Goal: Information Seeking & Learning: Compare options

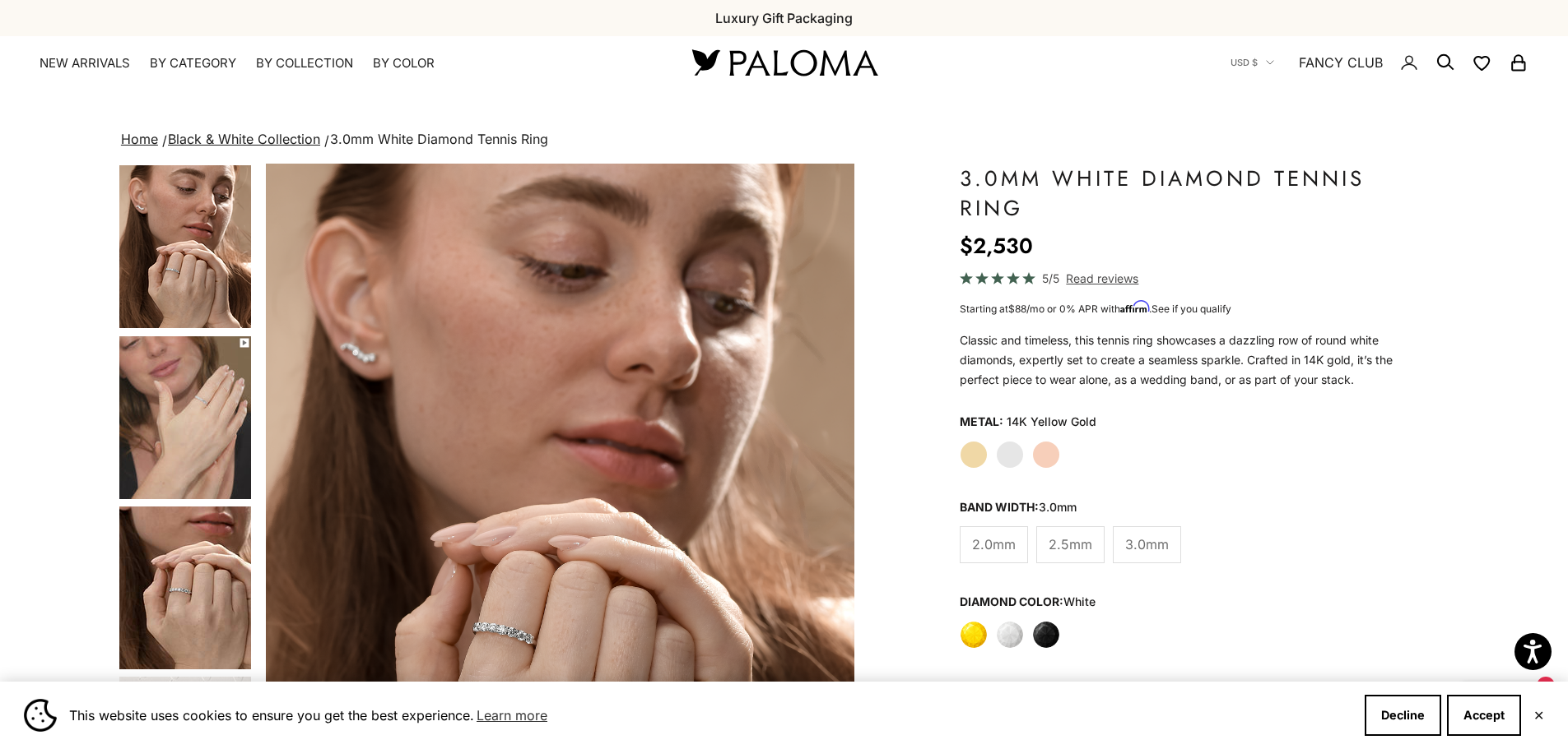
click at [205, 411] on img "Go to item 5" at bounding box center [184, 418] width 132 height 162
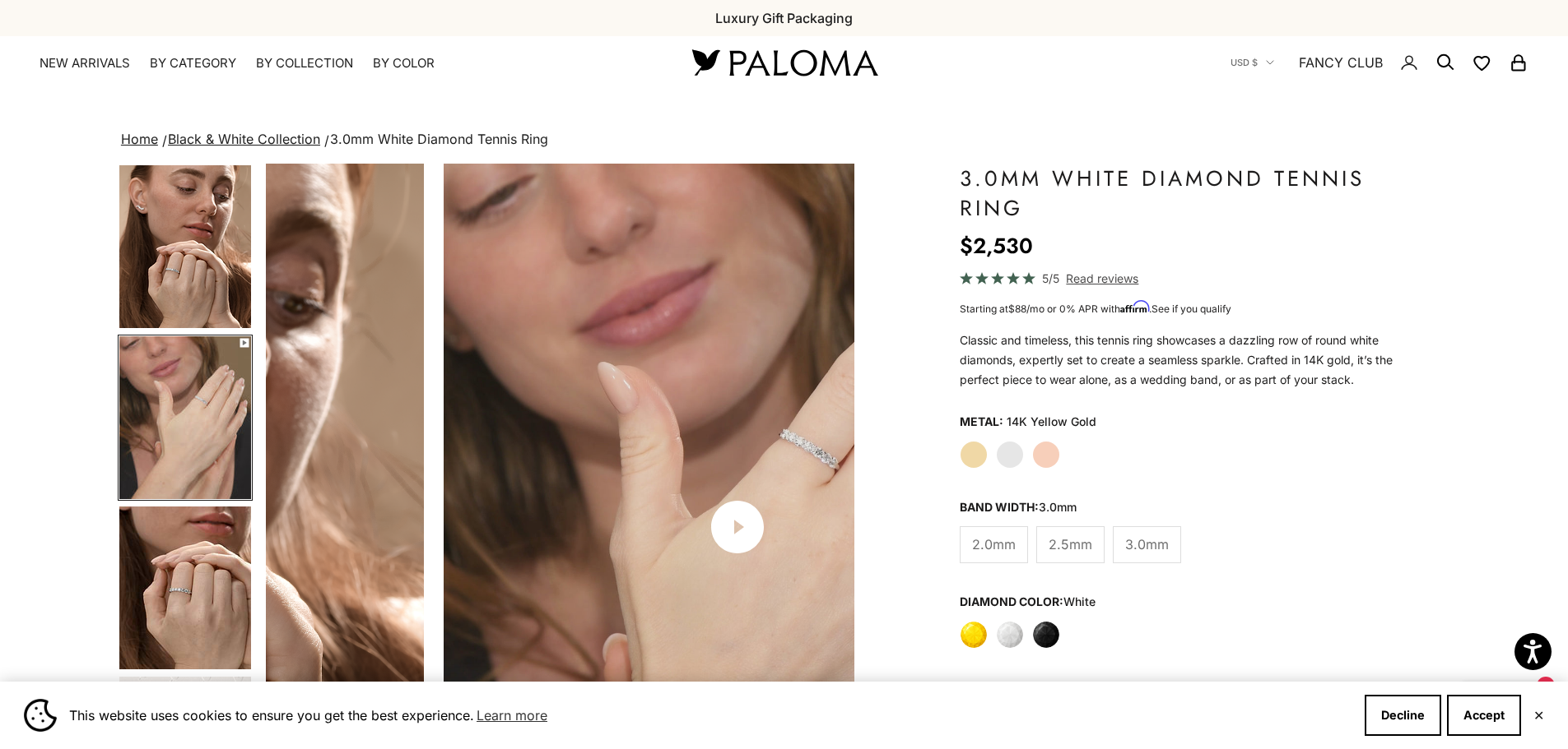
scroll to position [0, 609]
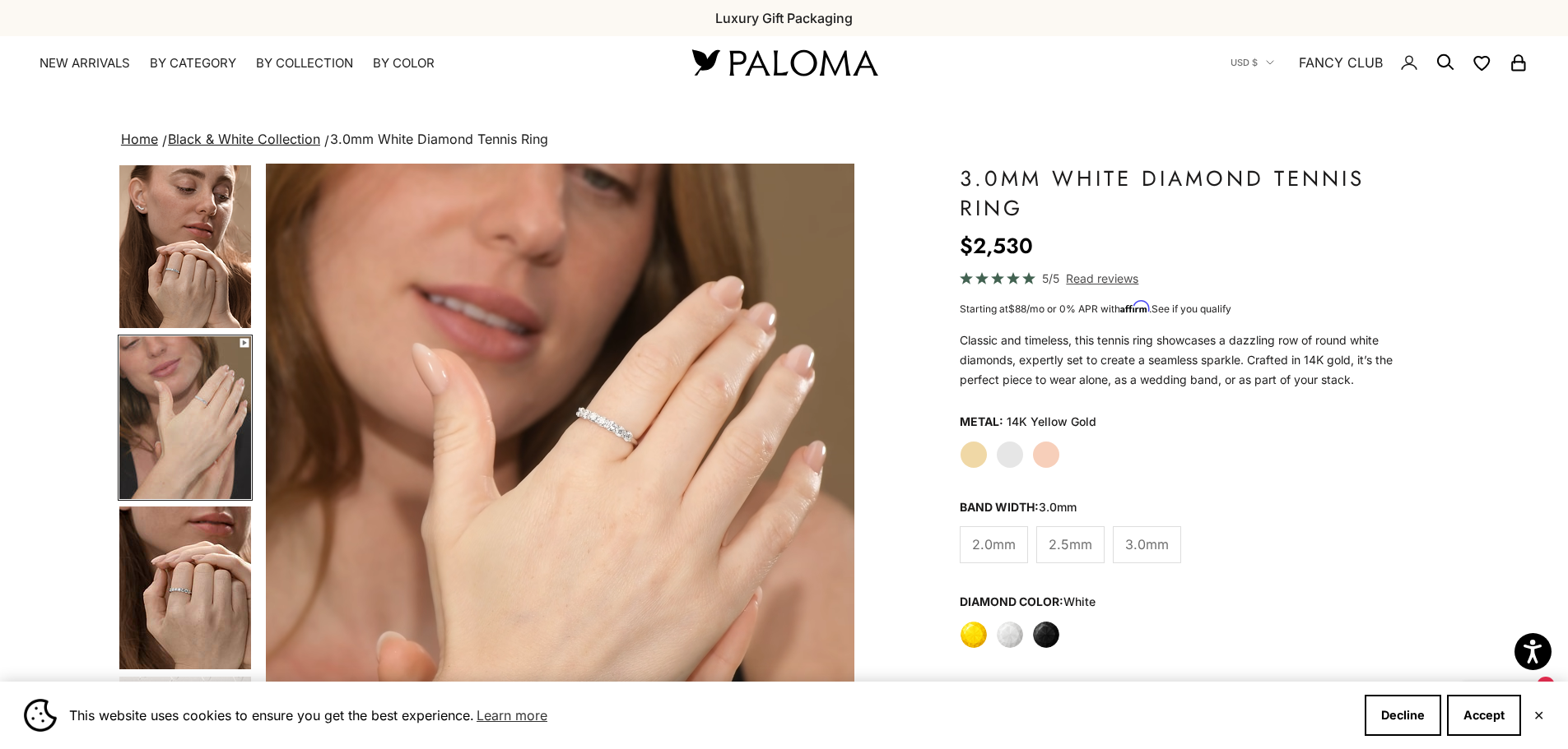
click at [220, 565] on img "Go to item 6" at bounding box center [184, 588] width 132 height 162
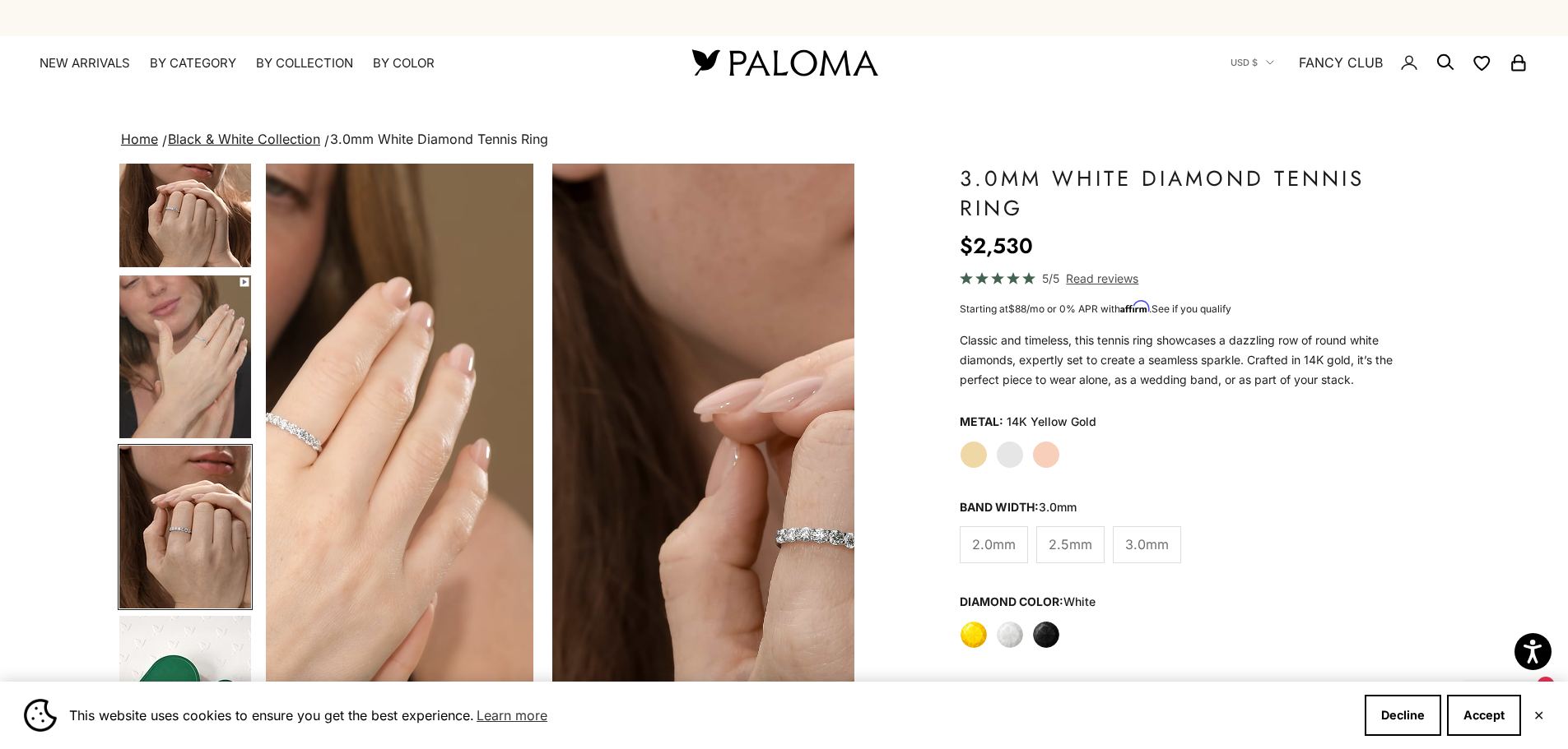
scroll to position [0, 1216]
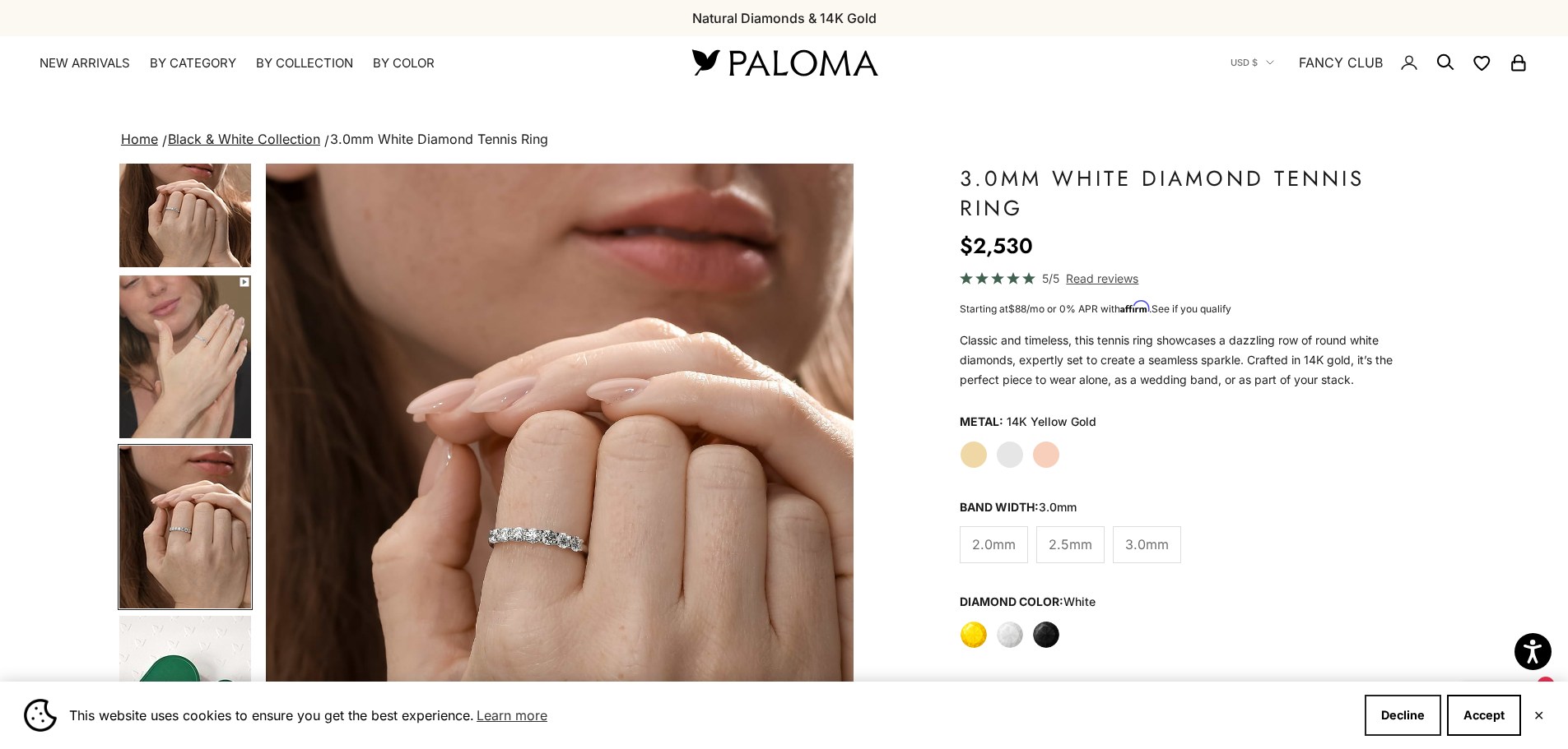
click at [1414, 715] on button "Decline" at bounding box center [1402, 716] width 76 height 42
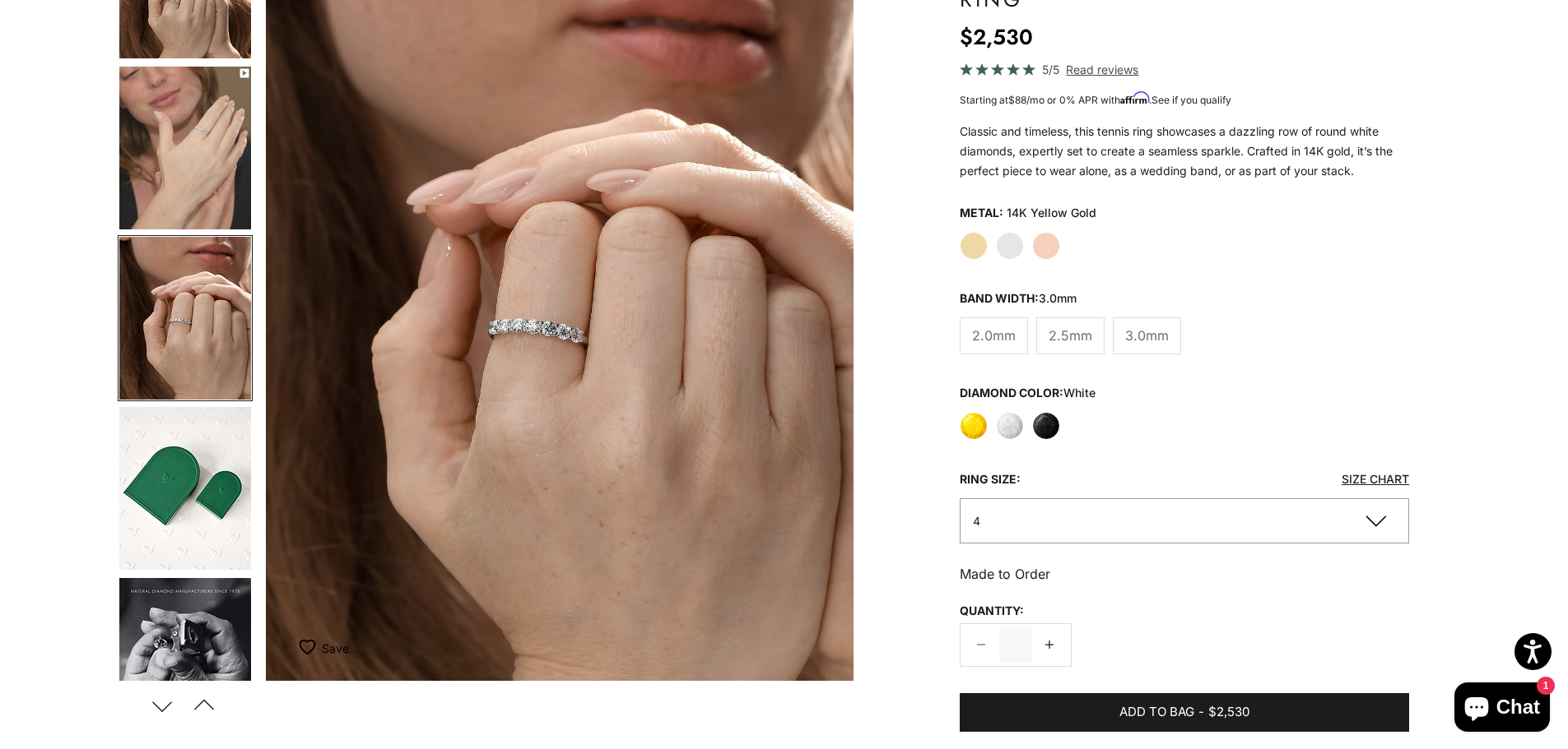
scroll to position [242, 0]
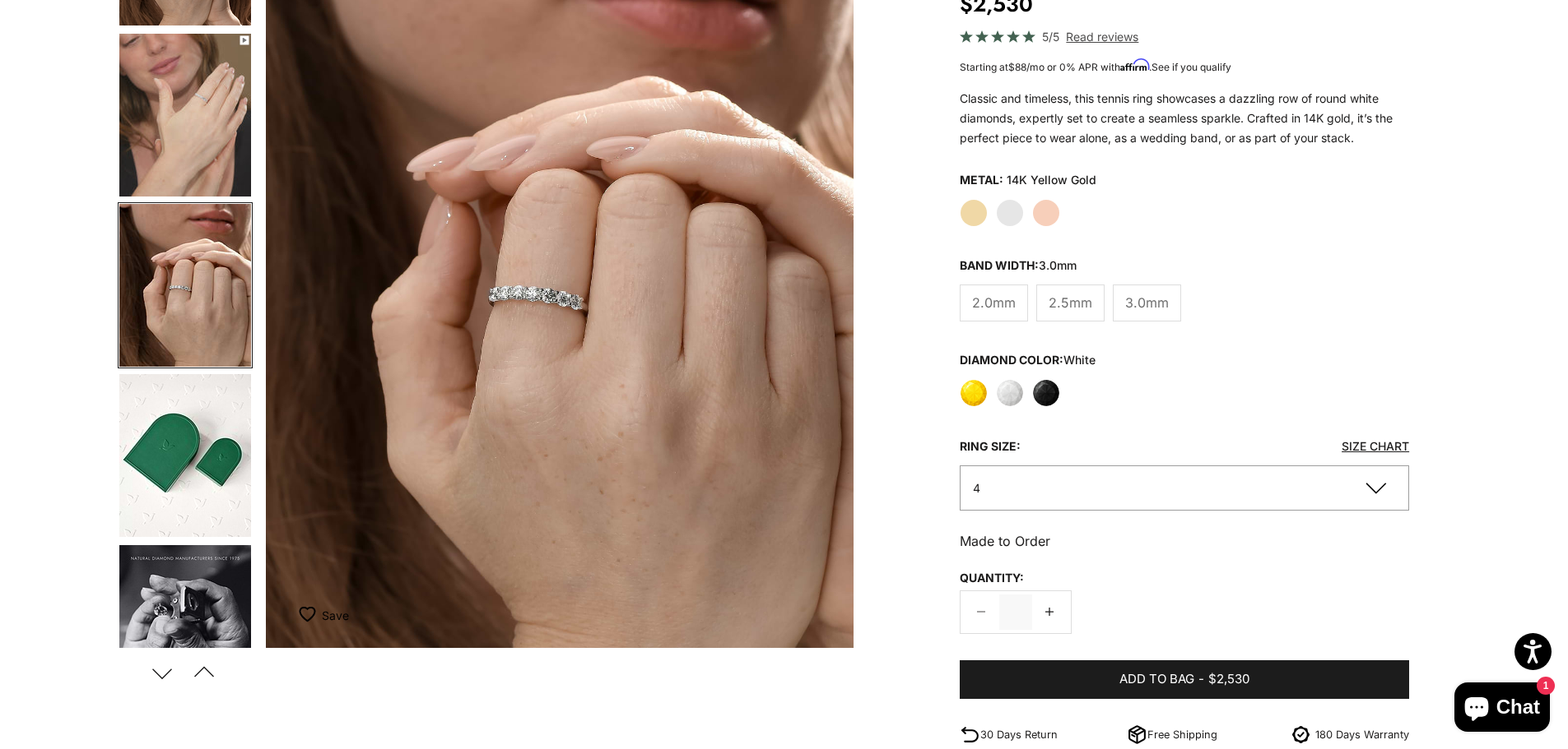
click at [1375, 488] on button "4" at bounding box center [1184, 488] width 450 height 46
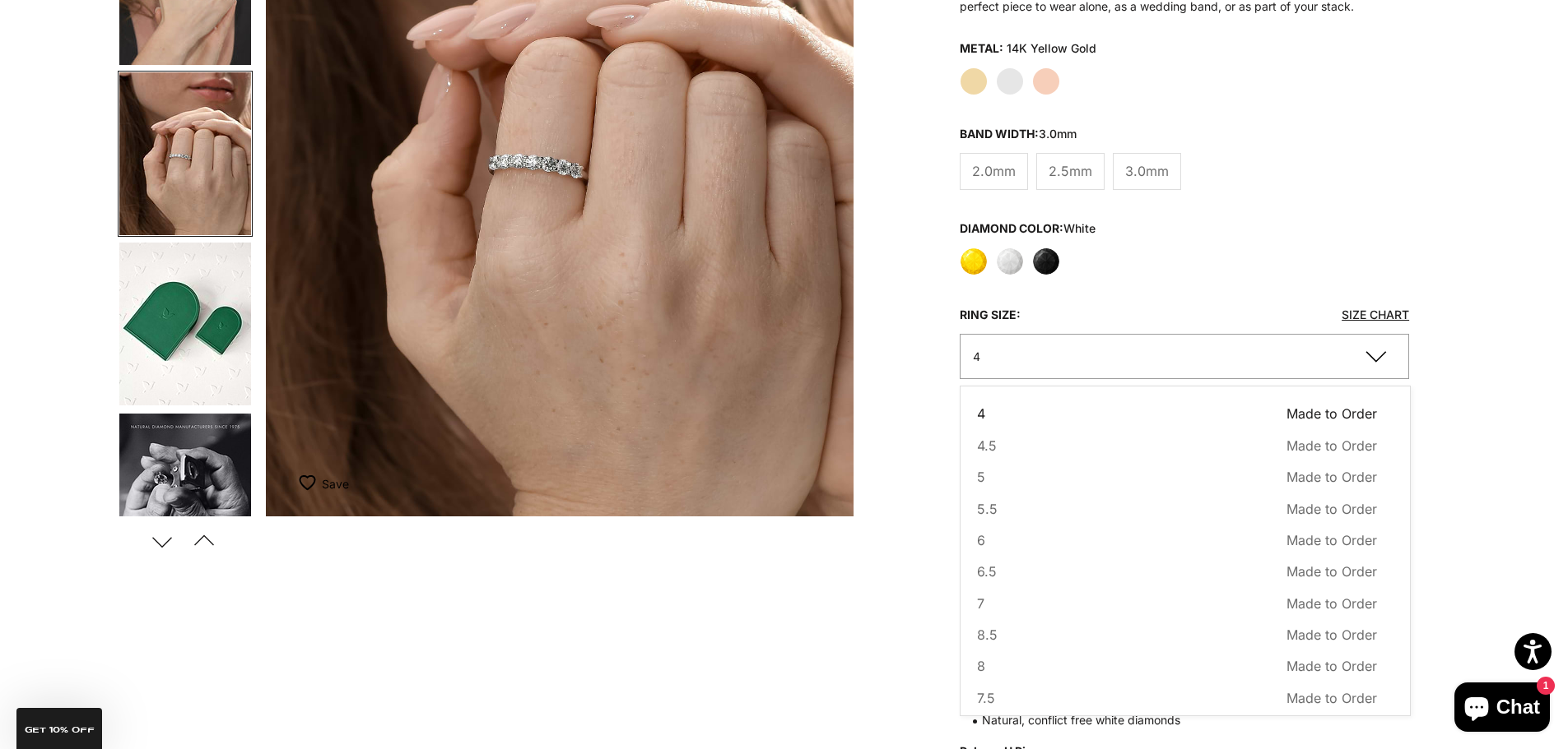
scroll to position [0, 0]
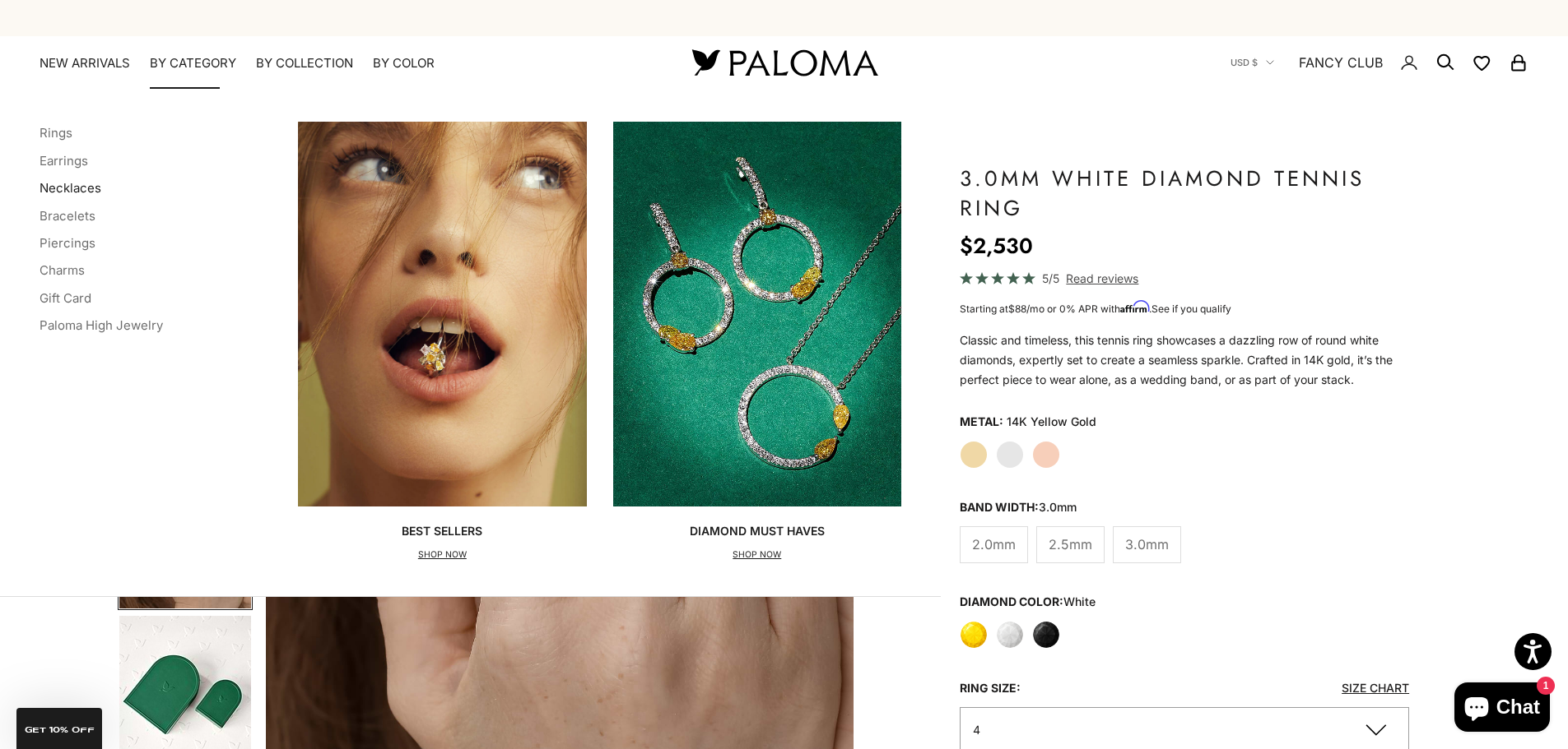
click at [75, 182] on link "Necklaces" at bounding box center [70, 188] width 61 height 16
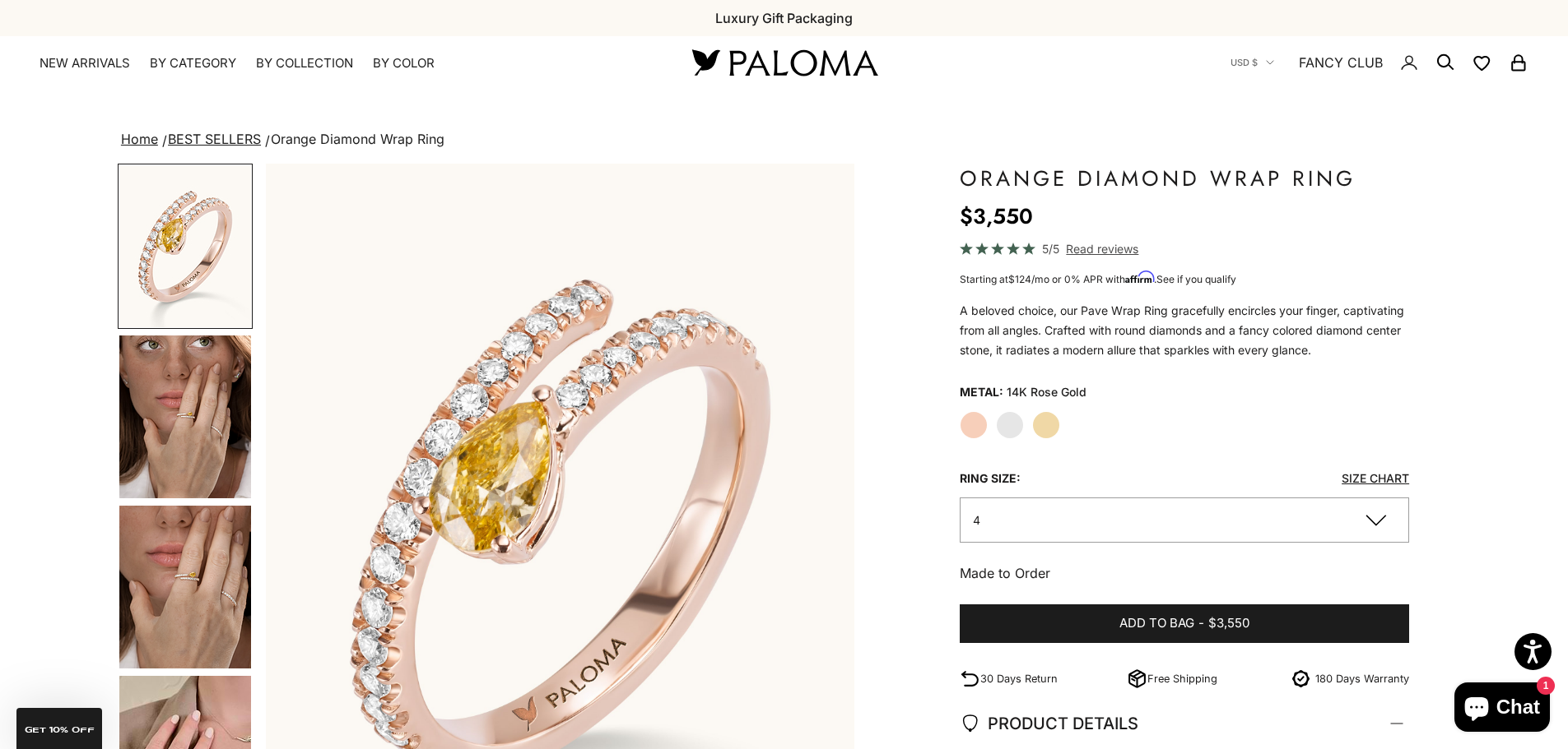
click at [186, 415] on img "Go to item 4" at bounding box center [184, 417] width 132 height 162
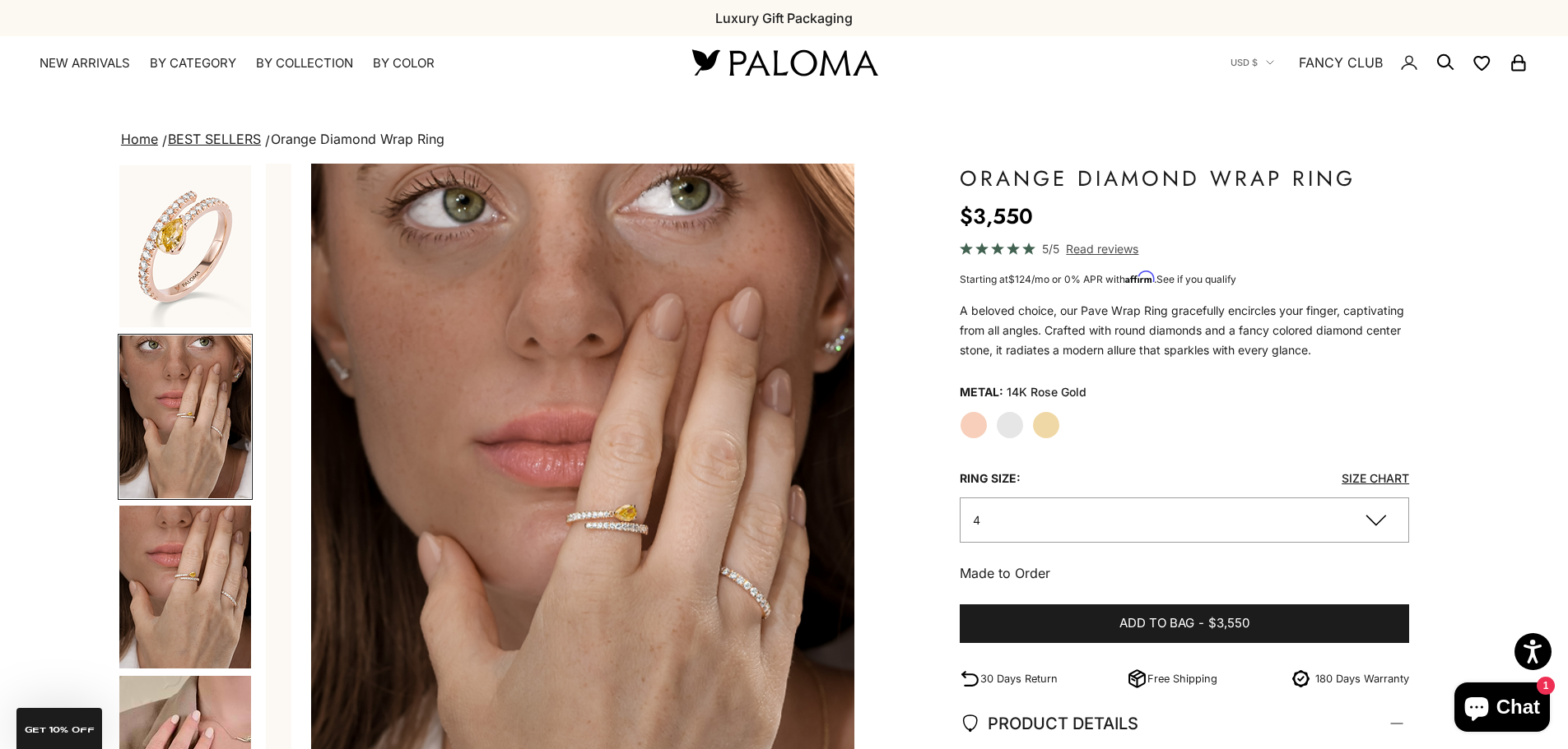
scroll to position [0, 609]
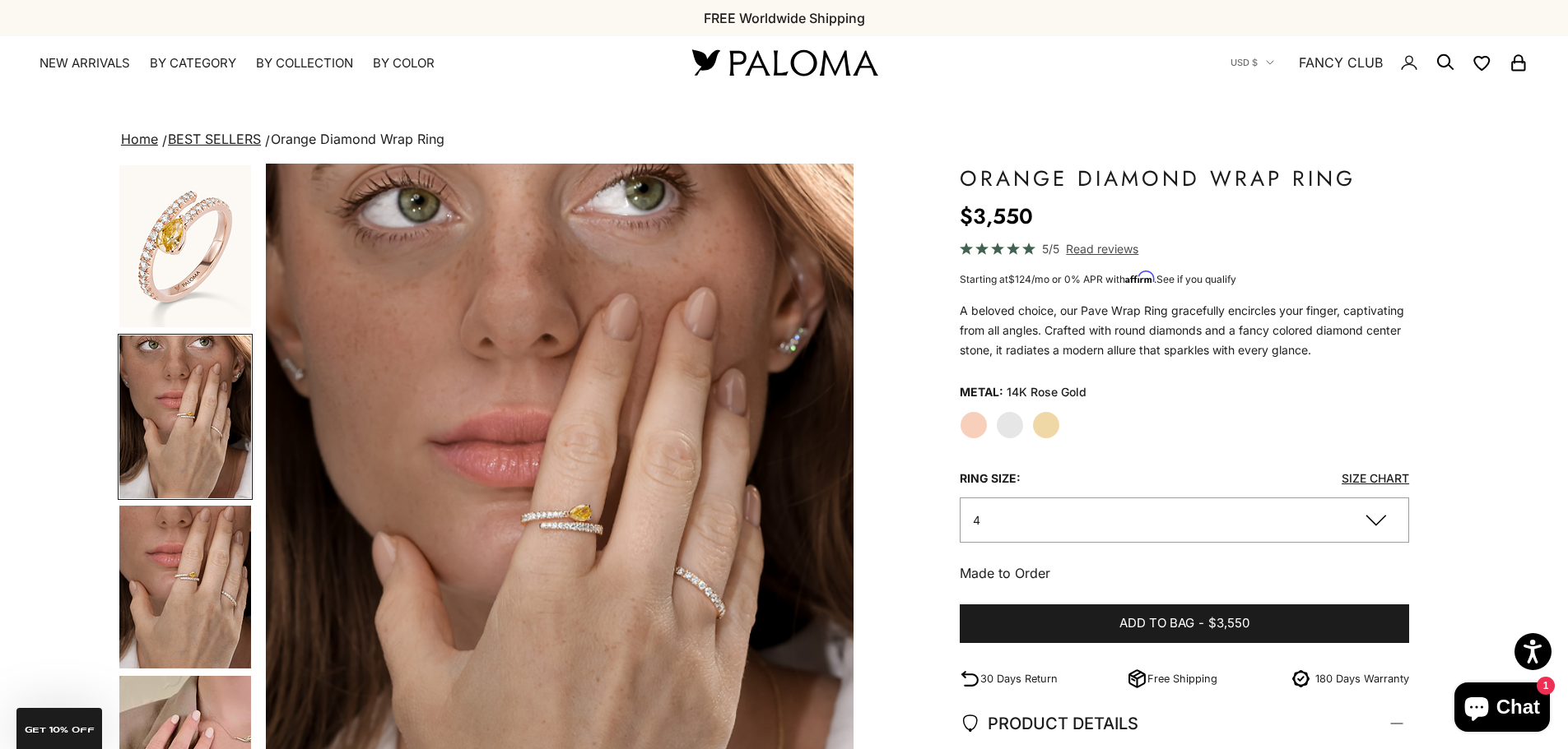
click at [210, 550] on img "Go to item 5" at bounding box center [184, 588] width 132 height 162
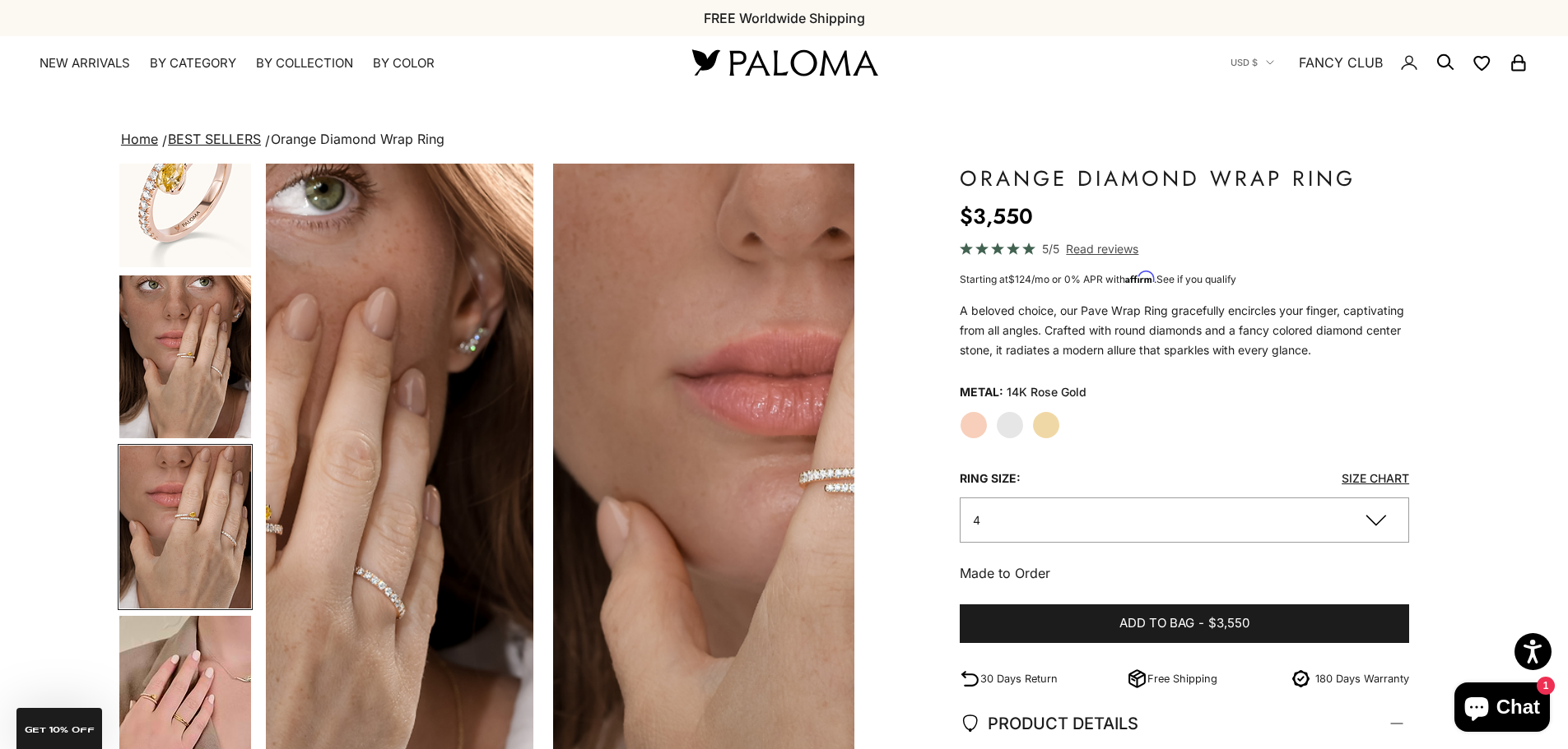
scroll to position [0, 1216]
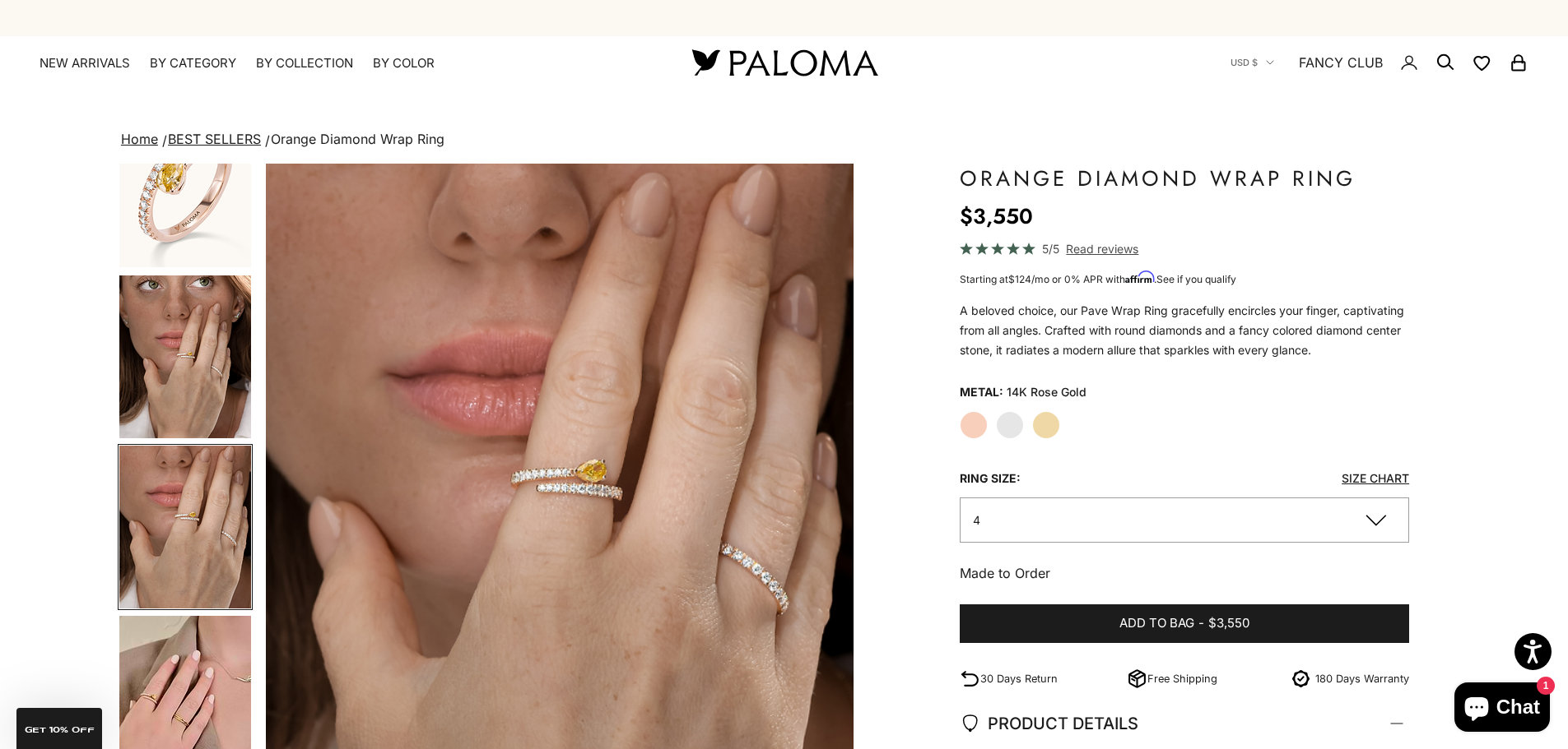
click at [214, 690] on img "Go to item 6" at bounding box center [184, 697] width 132 height 162
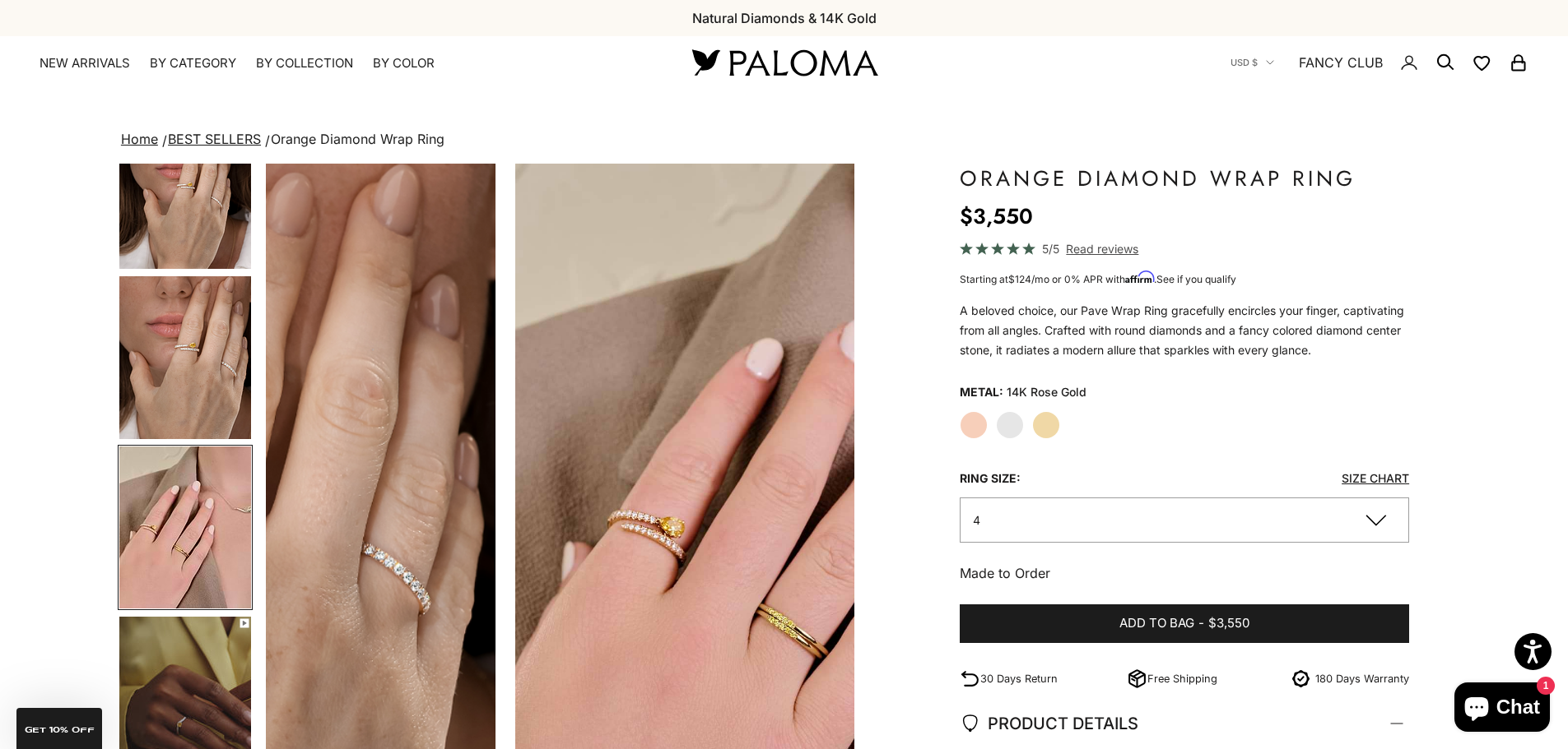
scroll to position [0, 1824]
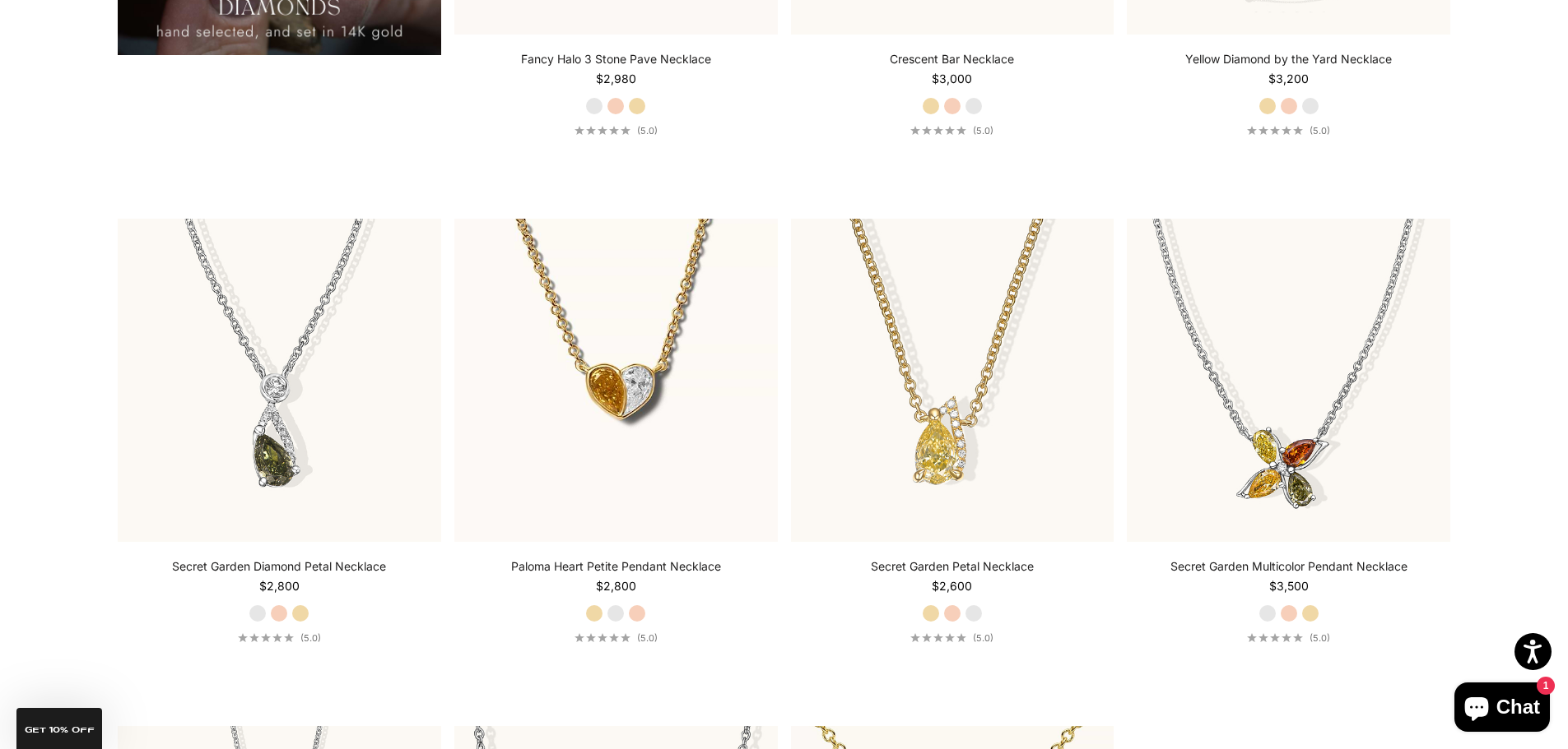
scroll to position [1908, 0]
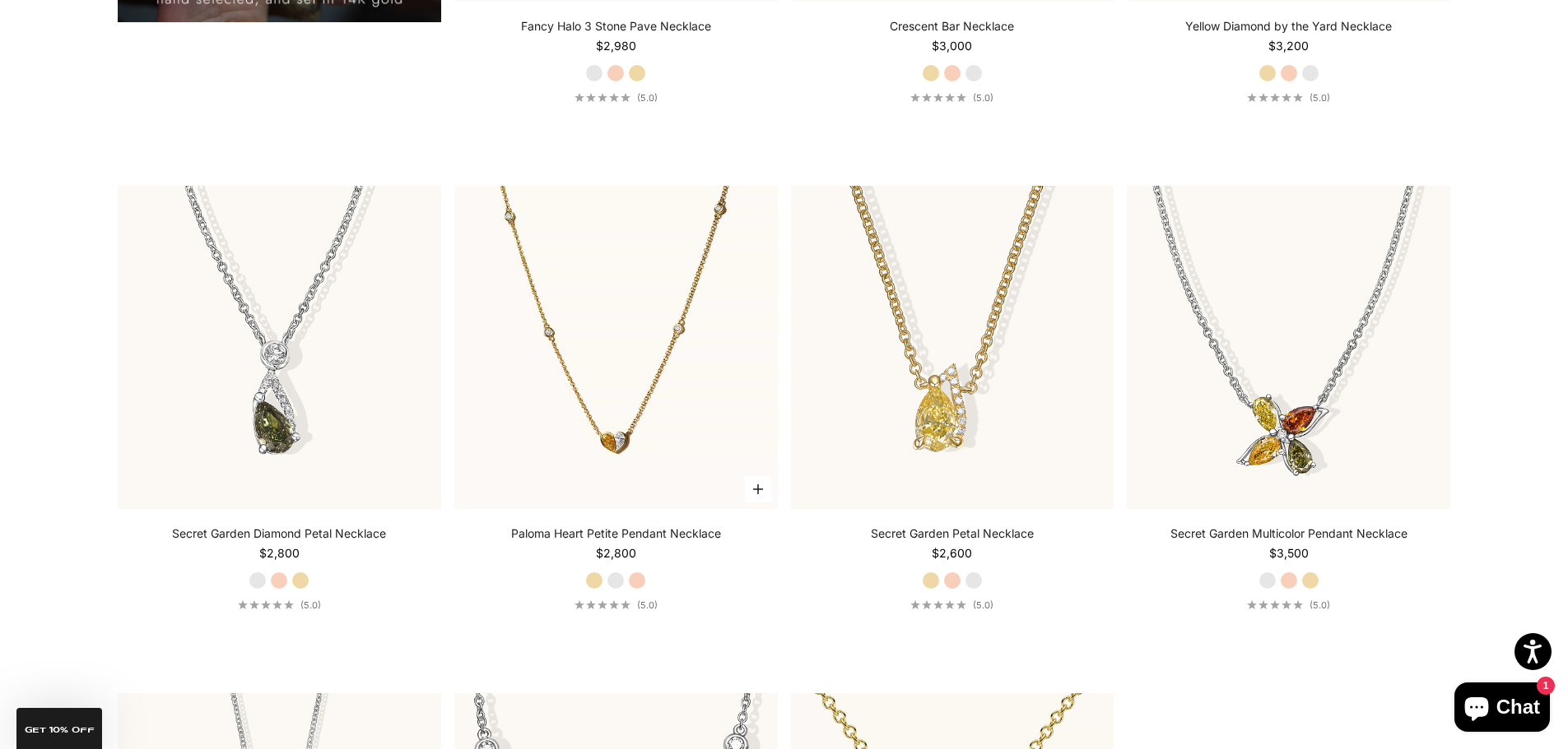
click at [604, 364] on img at bounding box center [616, 348] width 323 height 323
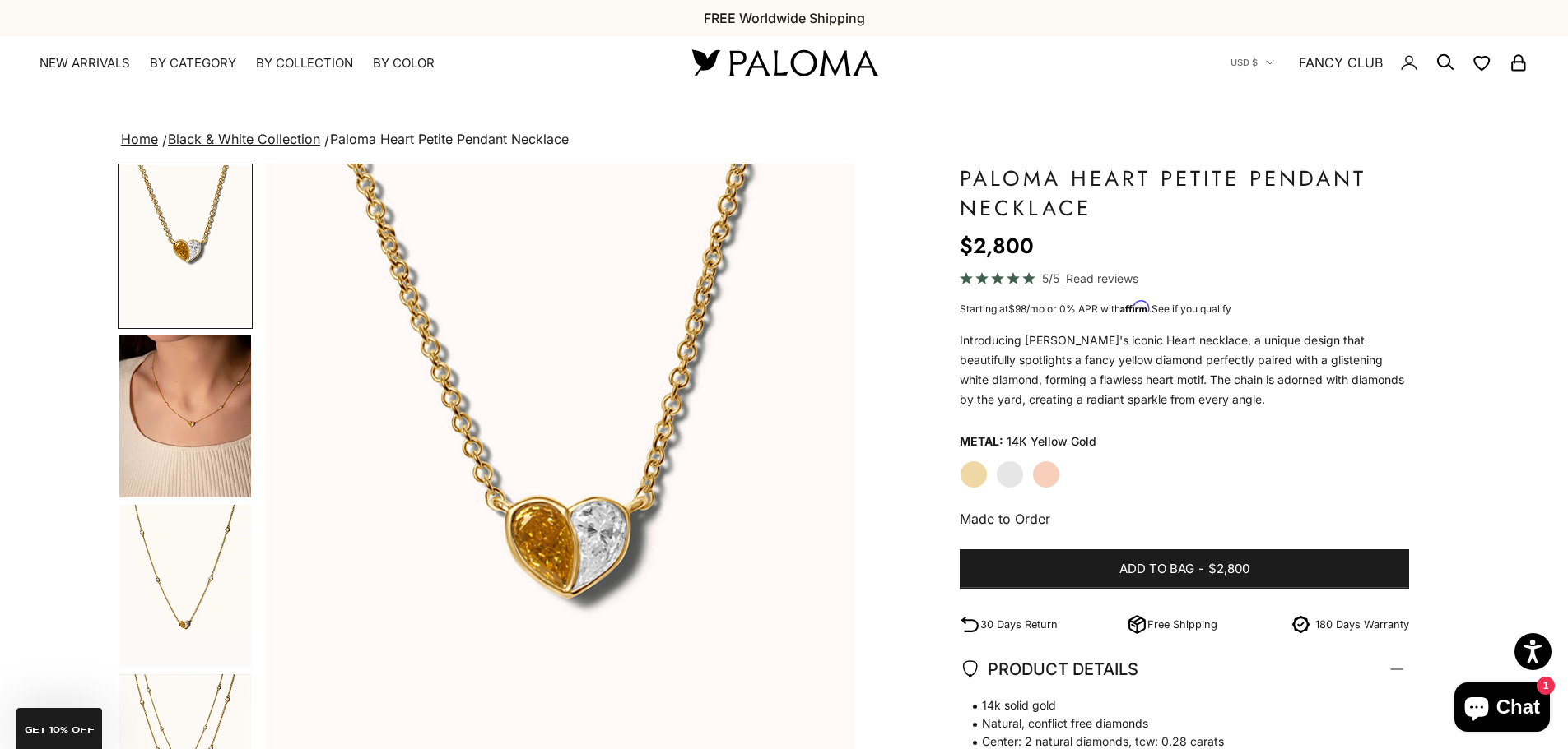
click at [192, 395] on img "Go to item 4" at bounding box center [184, 417] width 132 height 162
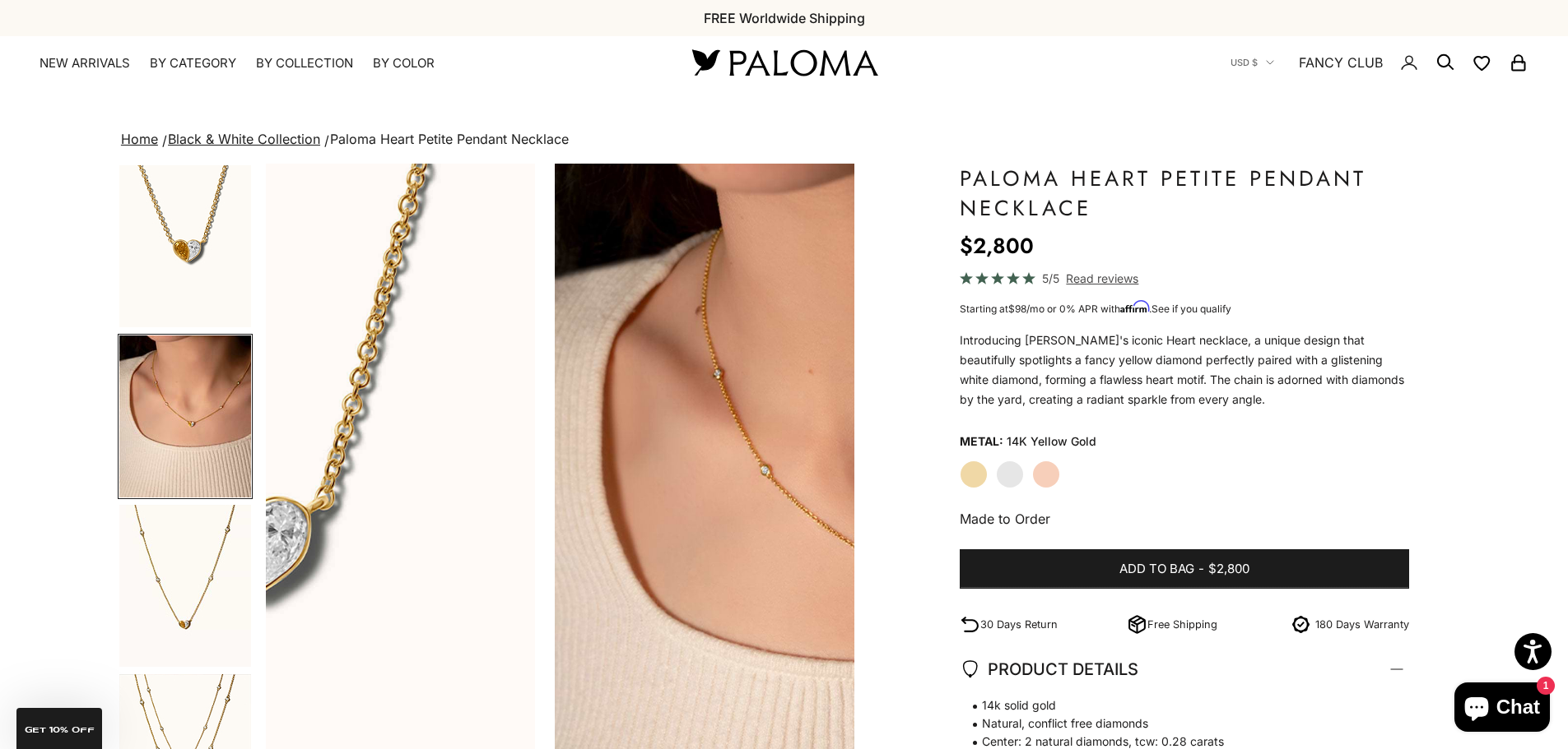
scroll to position [0, 609]
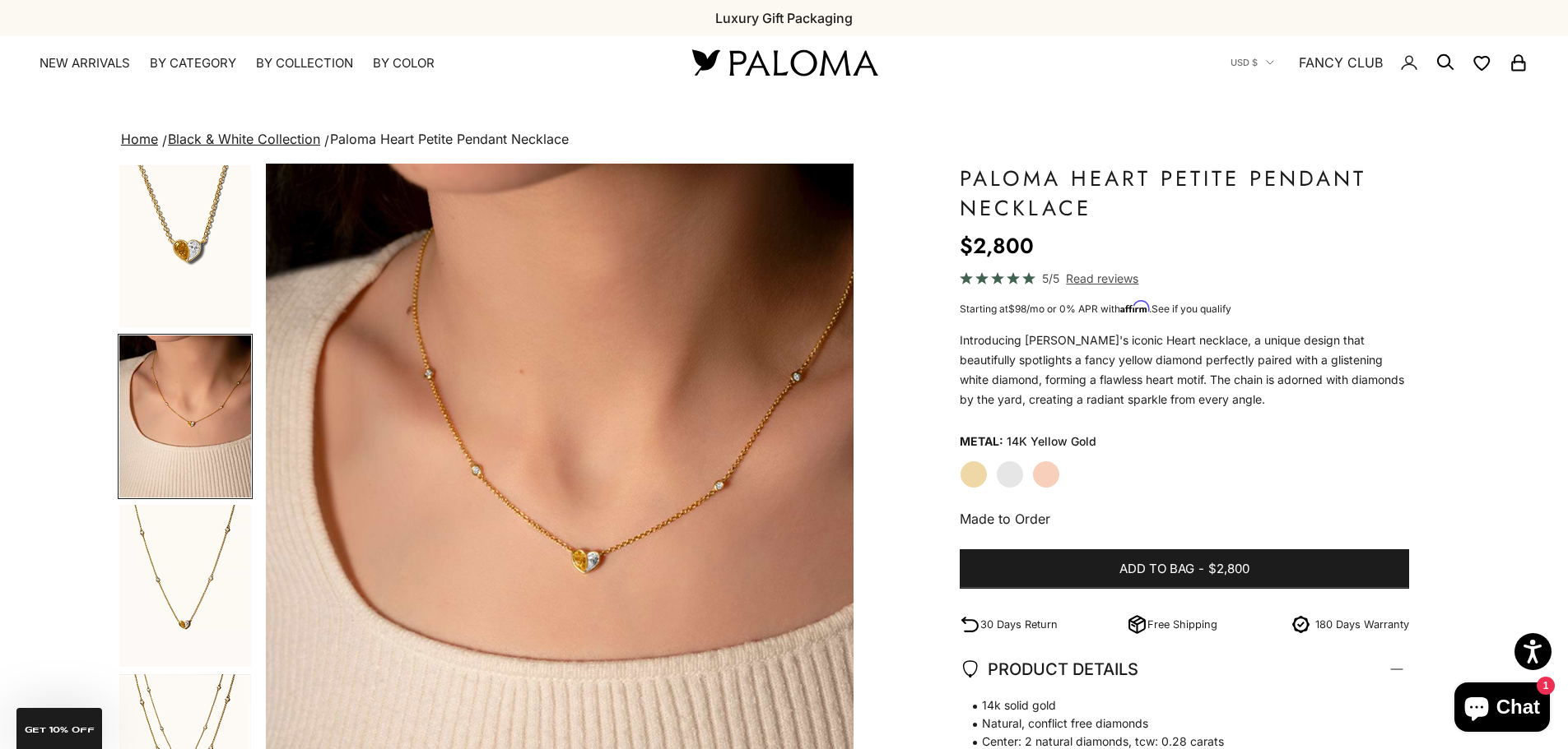
click at [195, 563] on img "Go to item 5" at bounding box center [184, 587] width 132 height 162
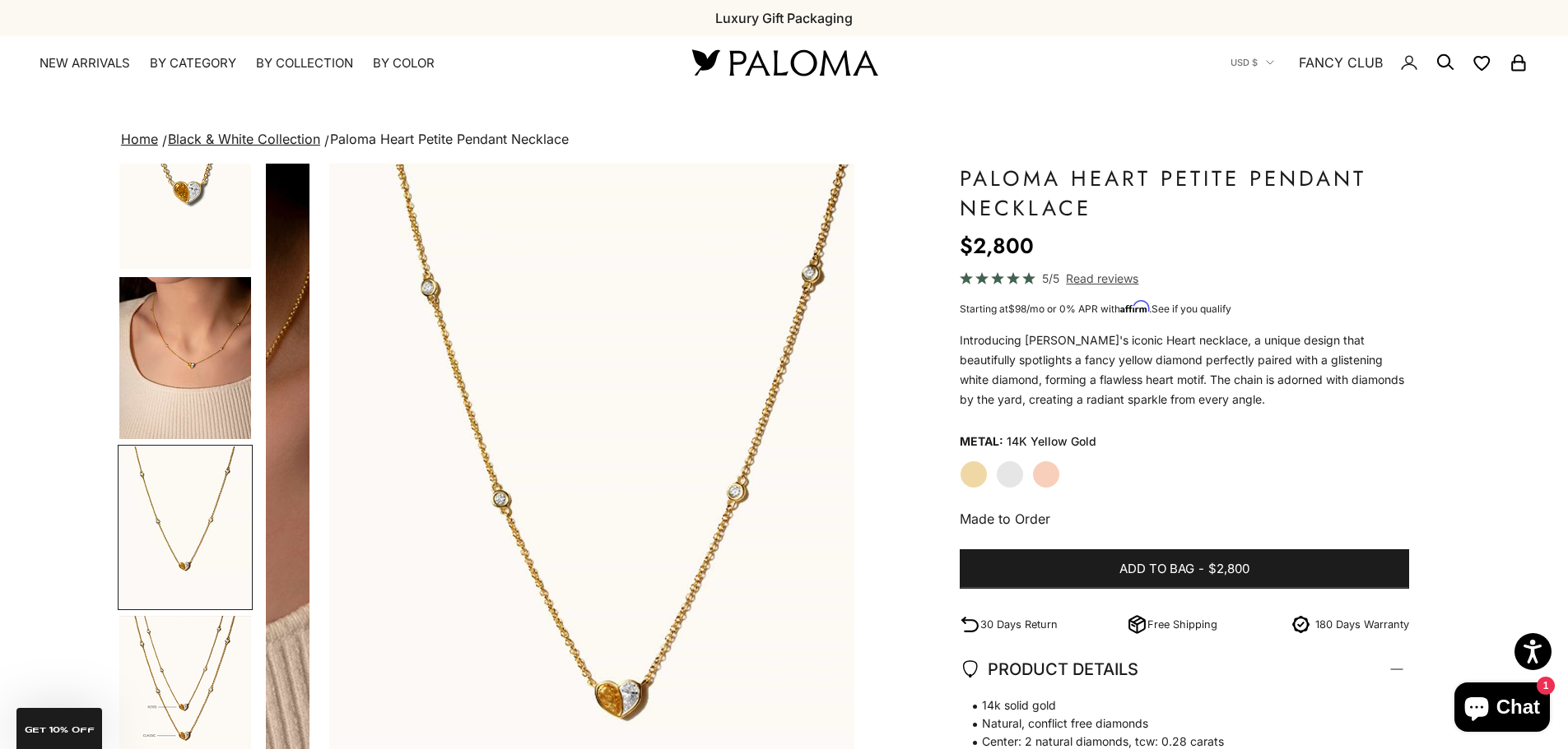
scroll to position [0, 1216]
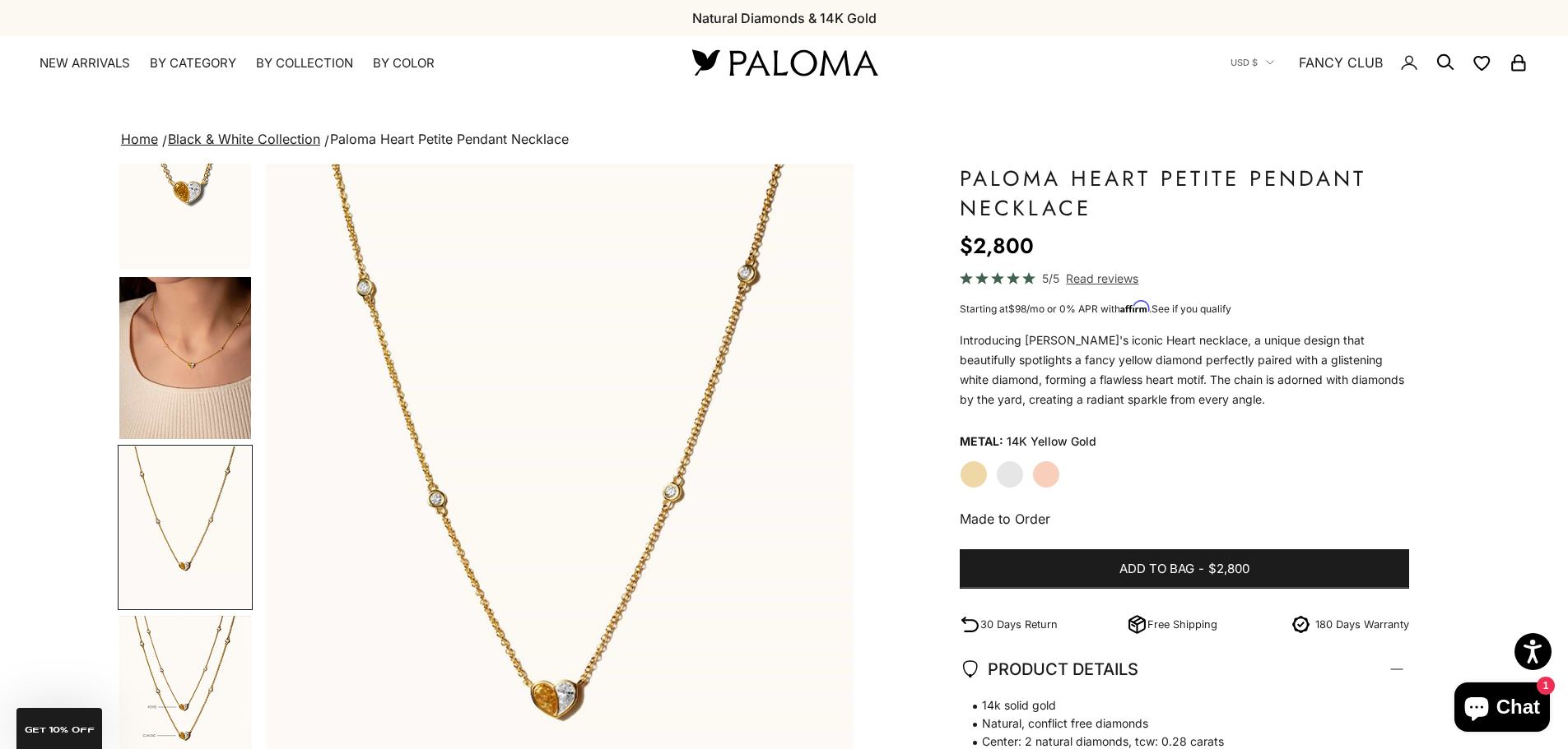
click at [195, 678] on img "Go to item 8" at bounding box center [184, 697] width 132 height 162
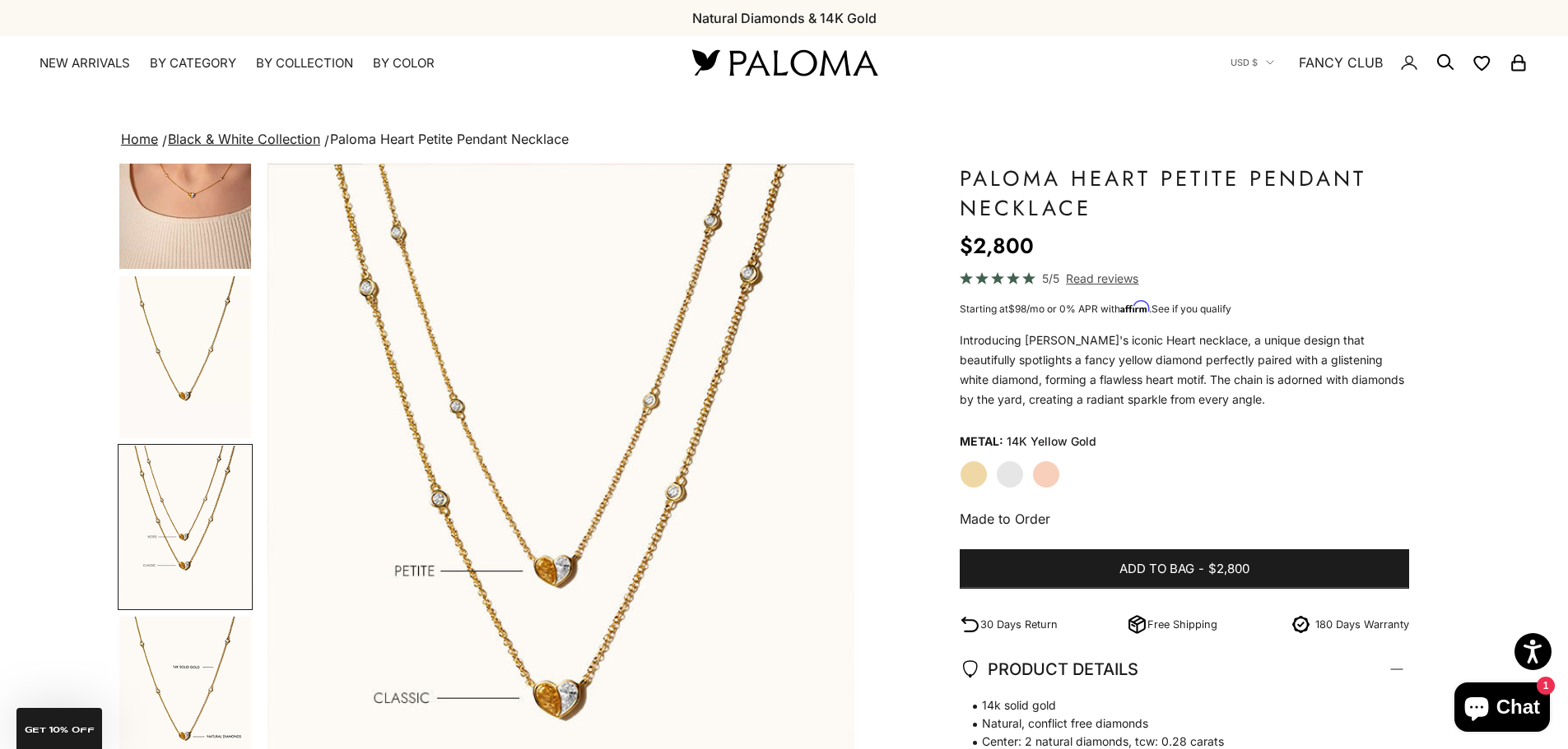
scroll to position [0, 1824]
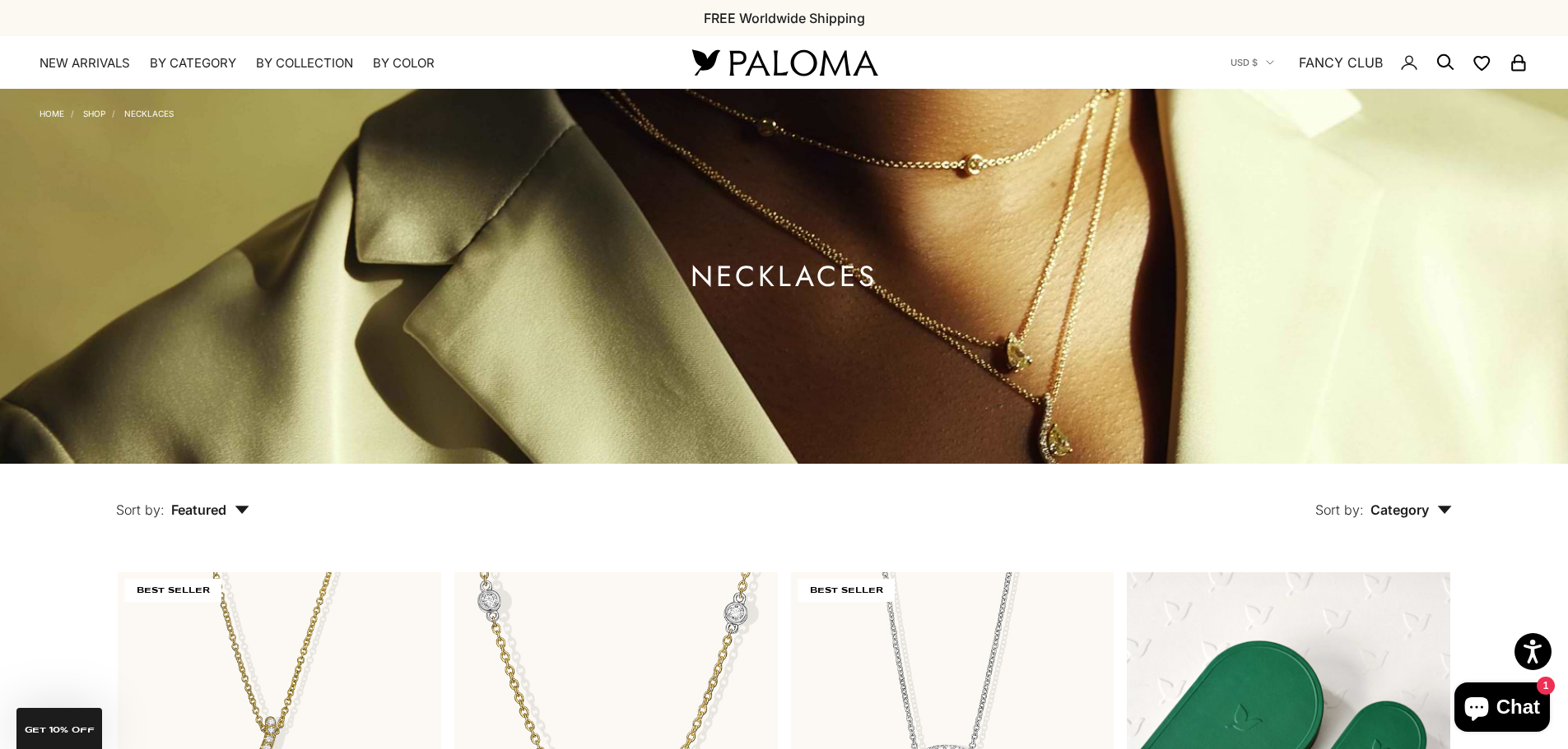
scroll to position [656, 0]
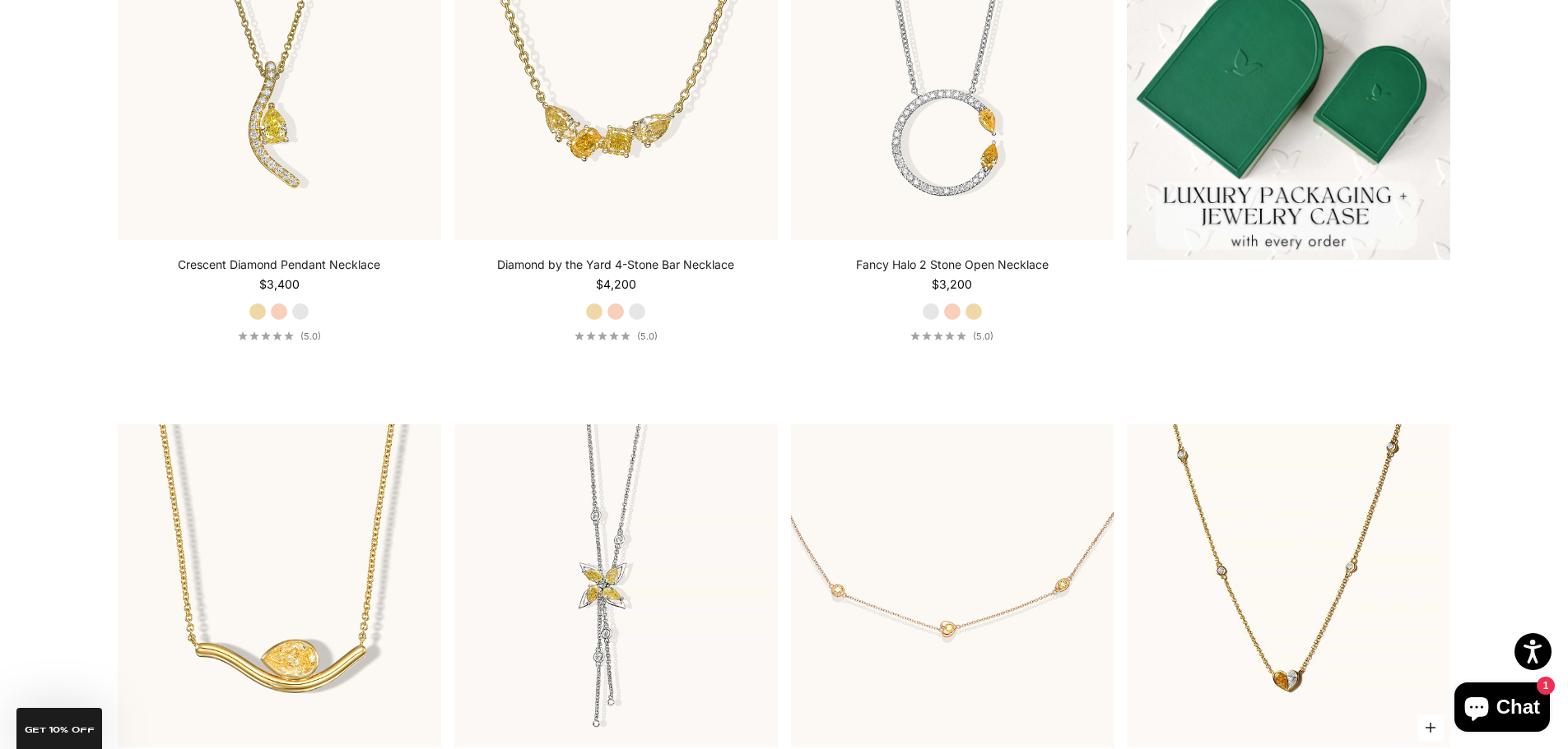
click at [1284, 640] on img at bounding box center [1288, 586] width 323 height 323
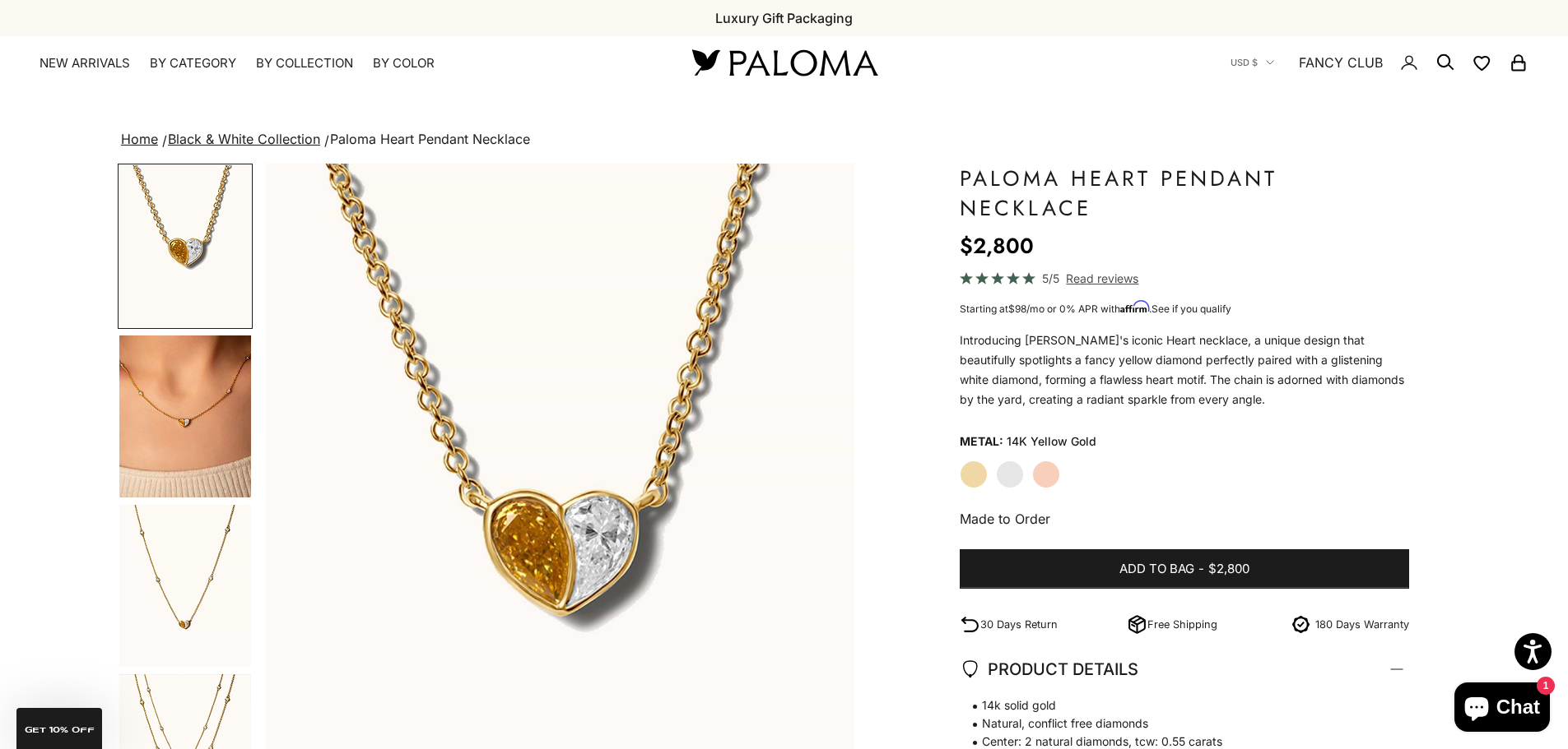
click at [186, 415] on img "Go to item 4" at bounding box center [184, 417] width 132 height 162
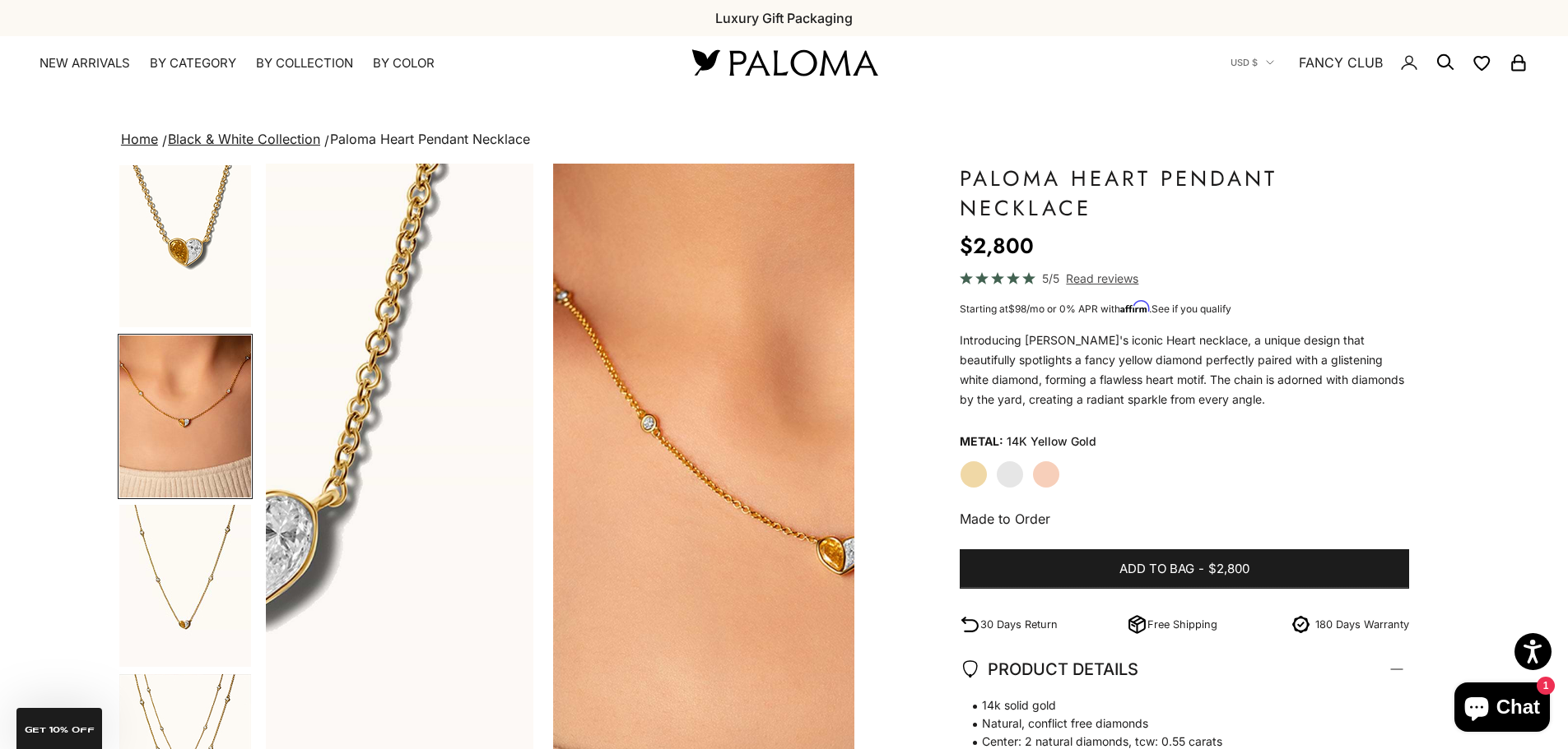
scroll to position [0, 609]
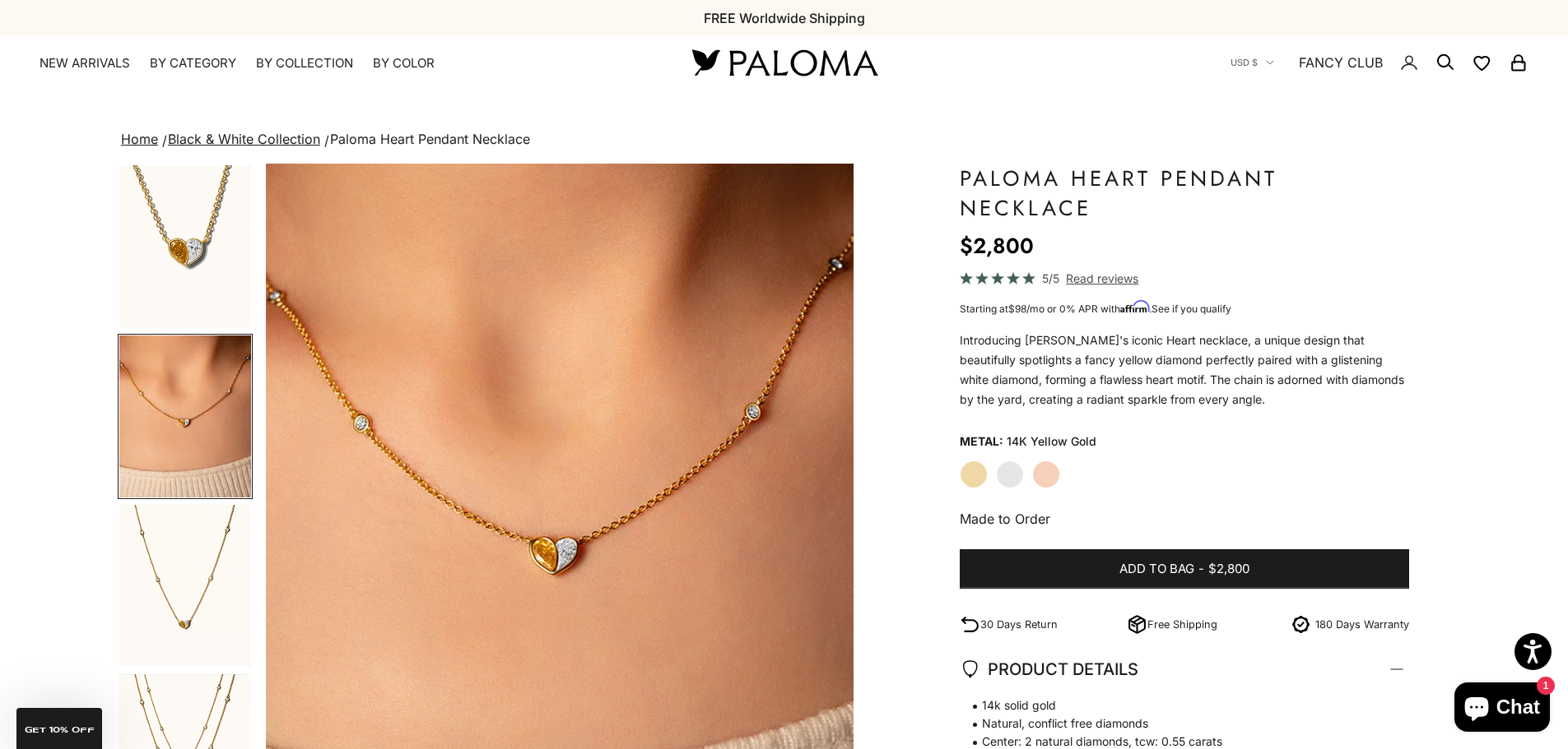
click at [204, 716] on img "Go to item 8" at bounding box center [184, 756] width 132 height 162
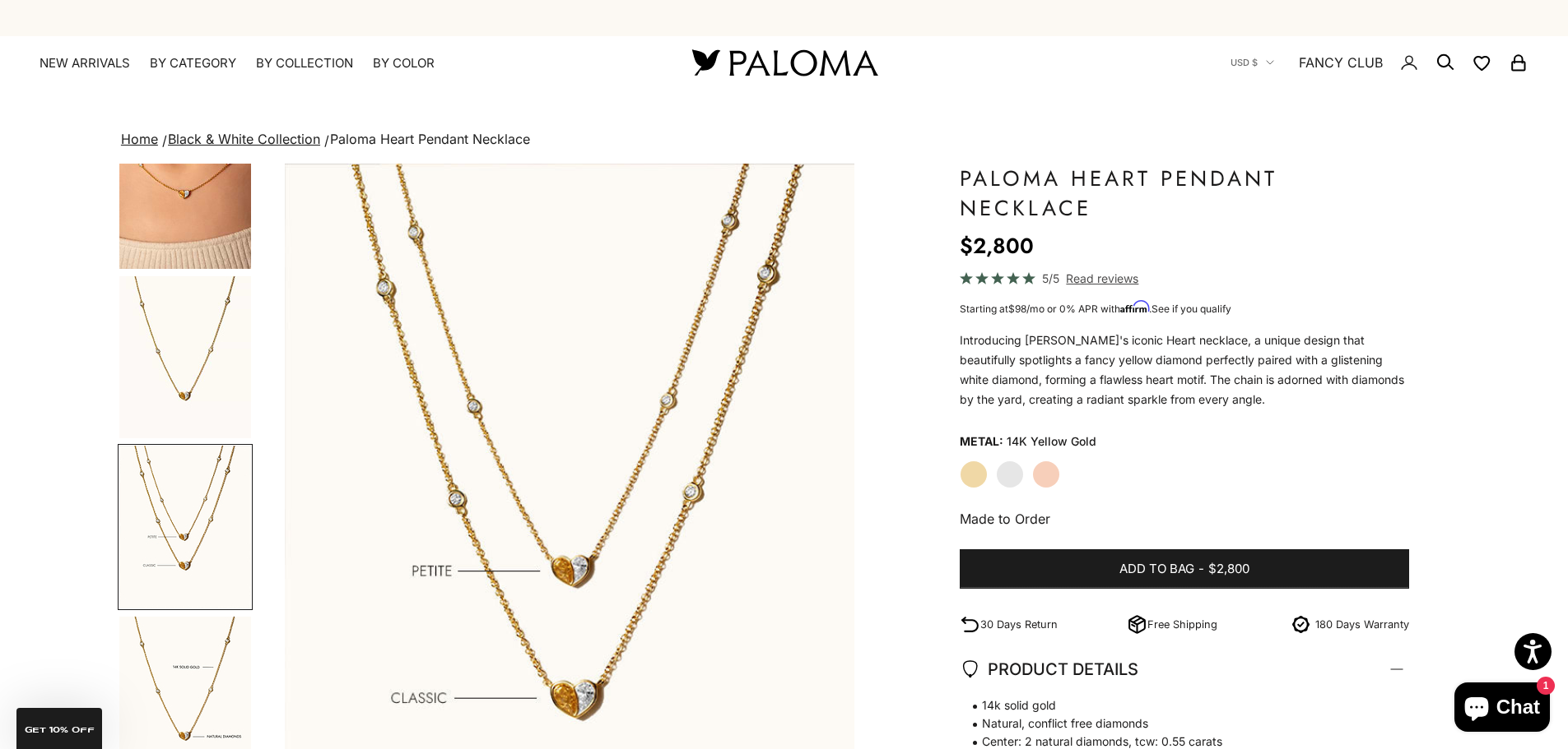
scroll to position [0, 1824]
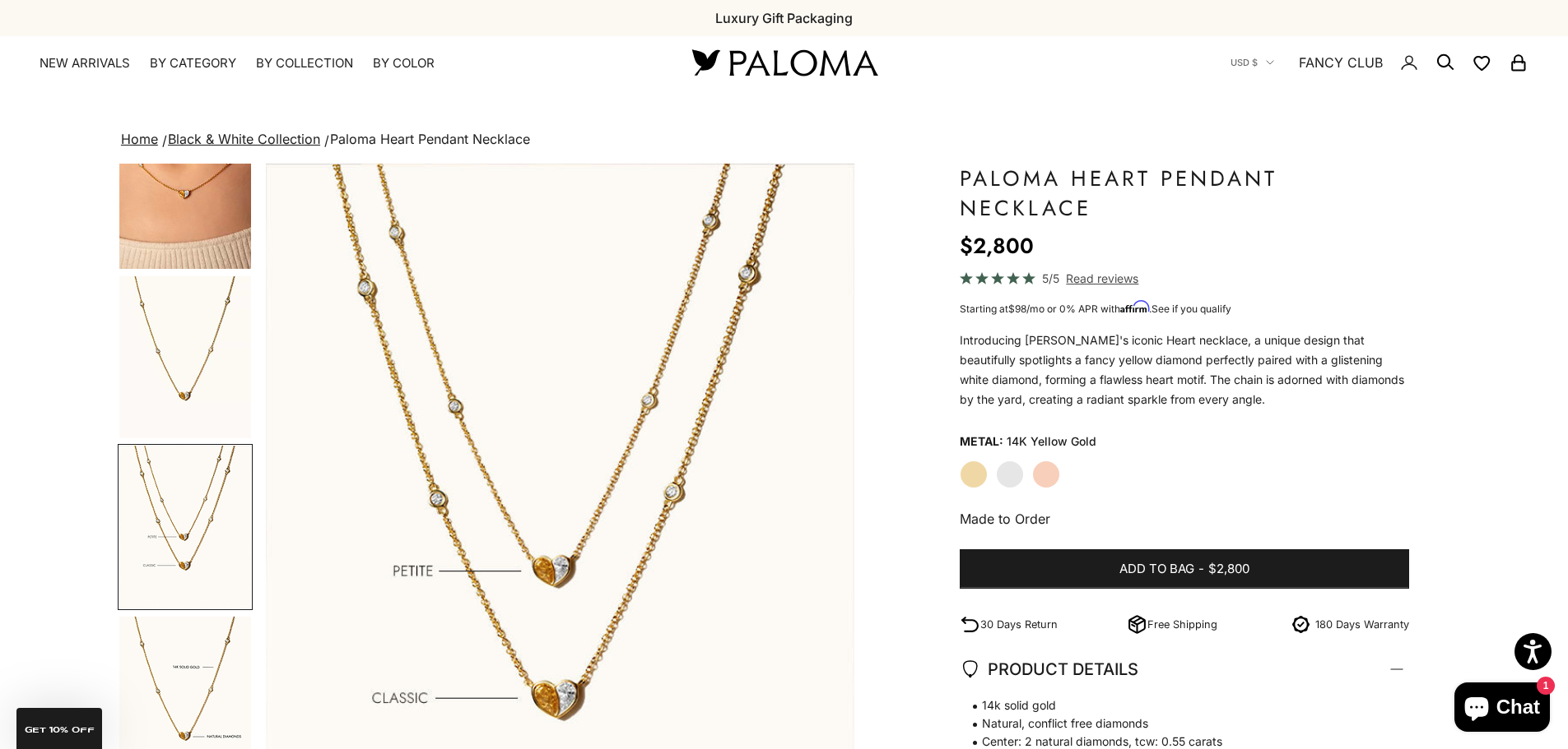
click at [1011, 473] on label "White Gold" at bounding box center [1010, 475] width 28 height 28
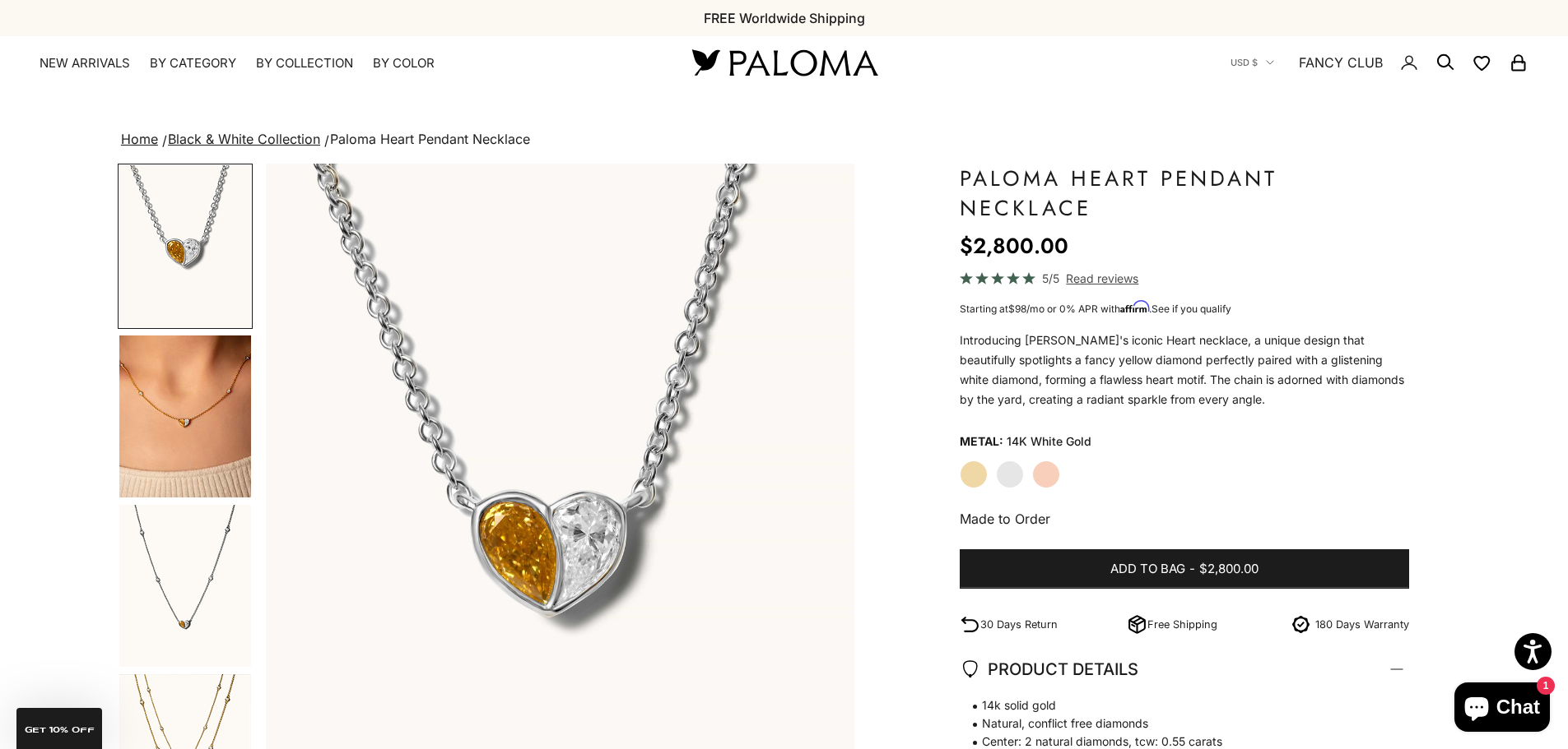
click at [179, 407] on img "Go to item 4" at bounding box center [184, 417] width 132 height 162
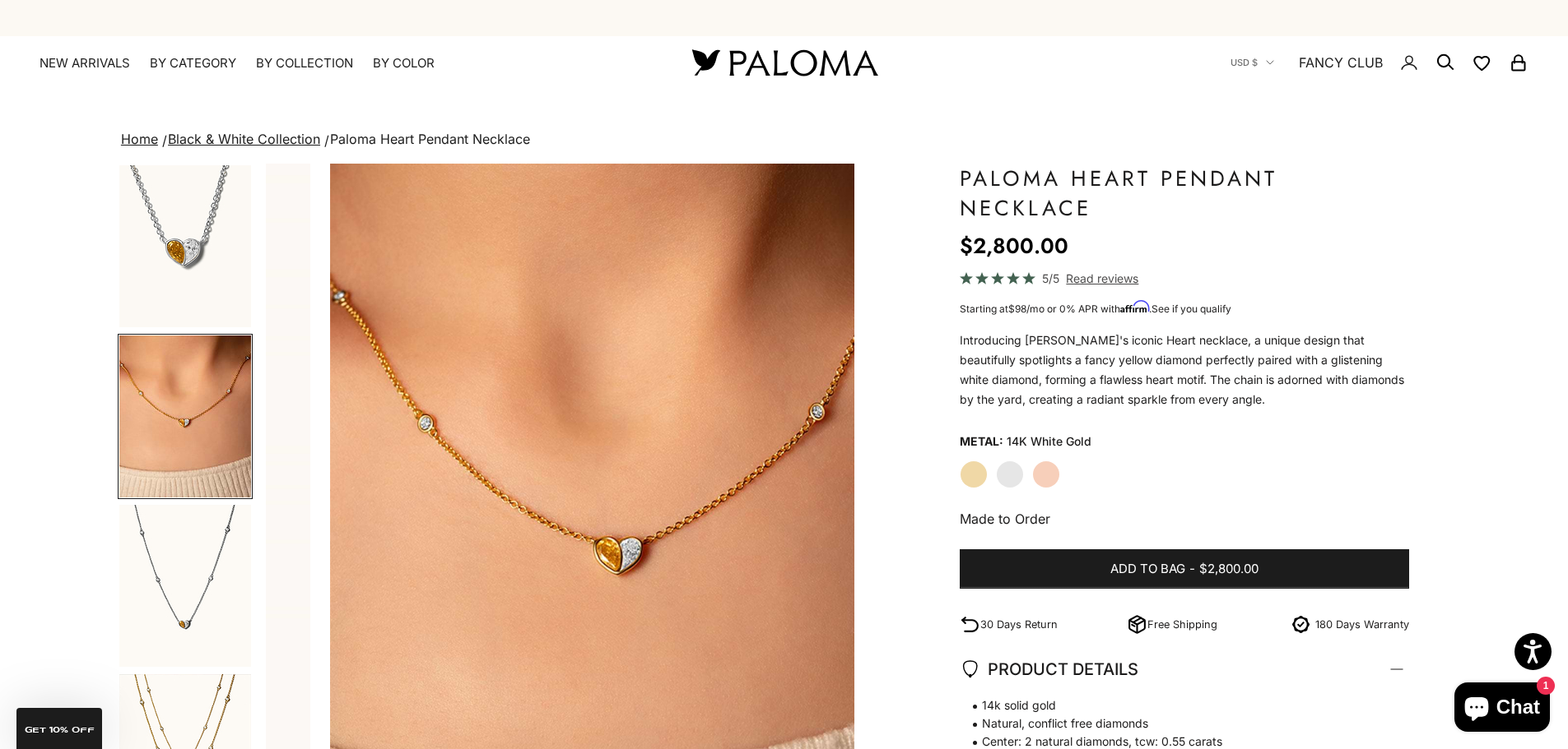
scroll to position [0, 609]
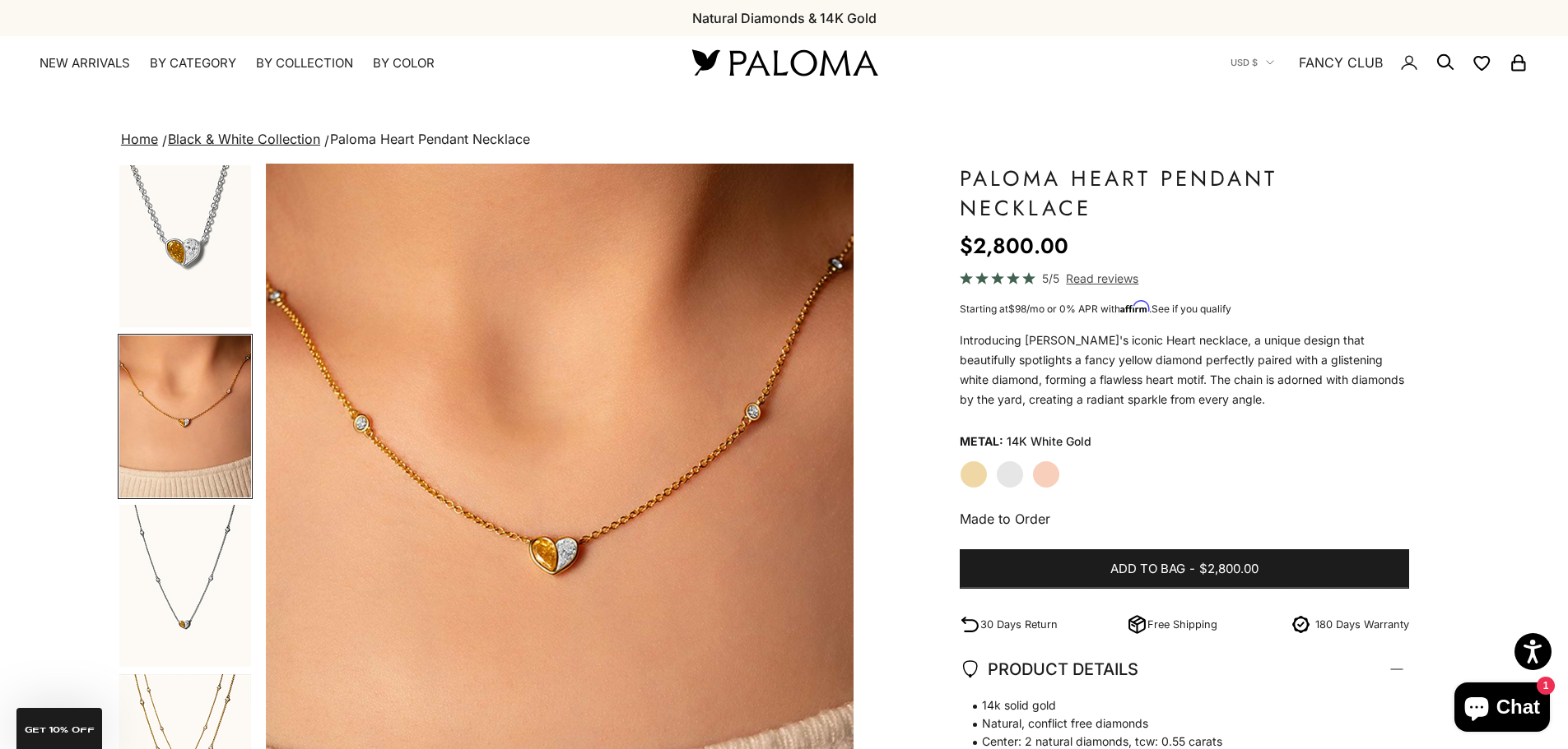
click at [972, 470] on label "Yellow Gold" at bounding box center [973, 475] width 28 height 28
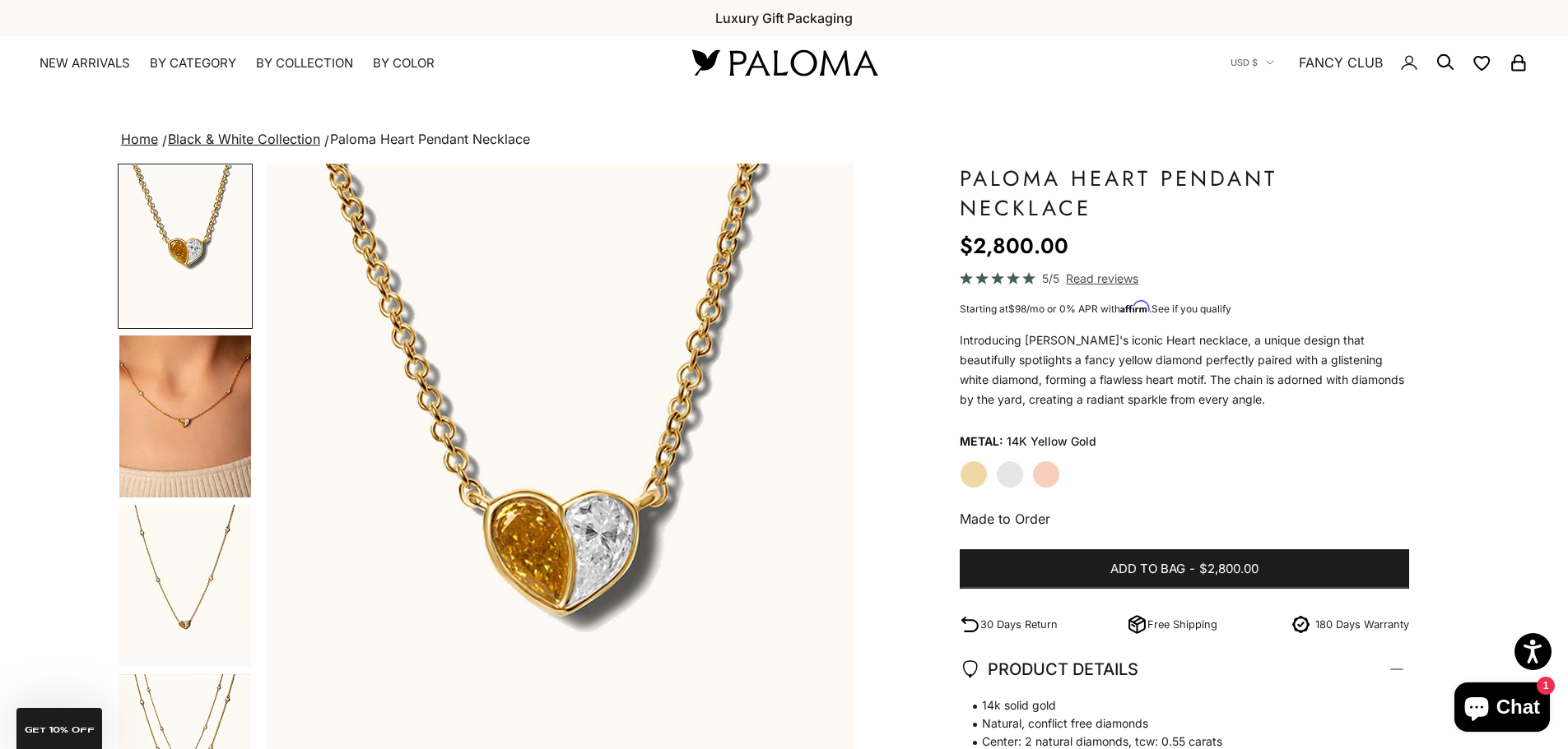
click at [191, 427] on img "Go to item 4" at bounding box center [184, 417] width 132 height 162
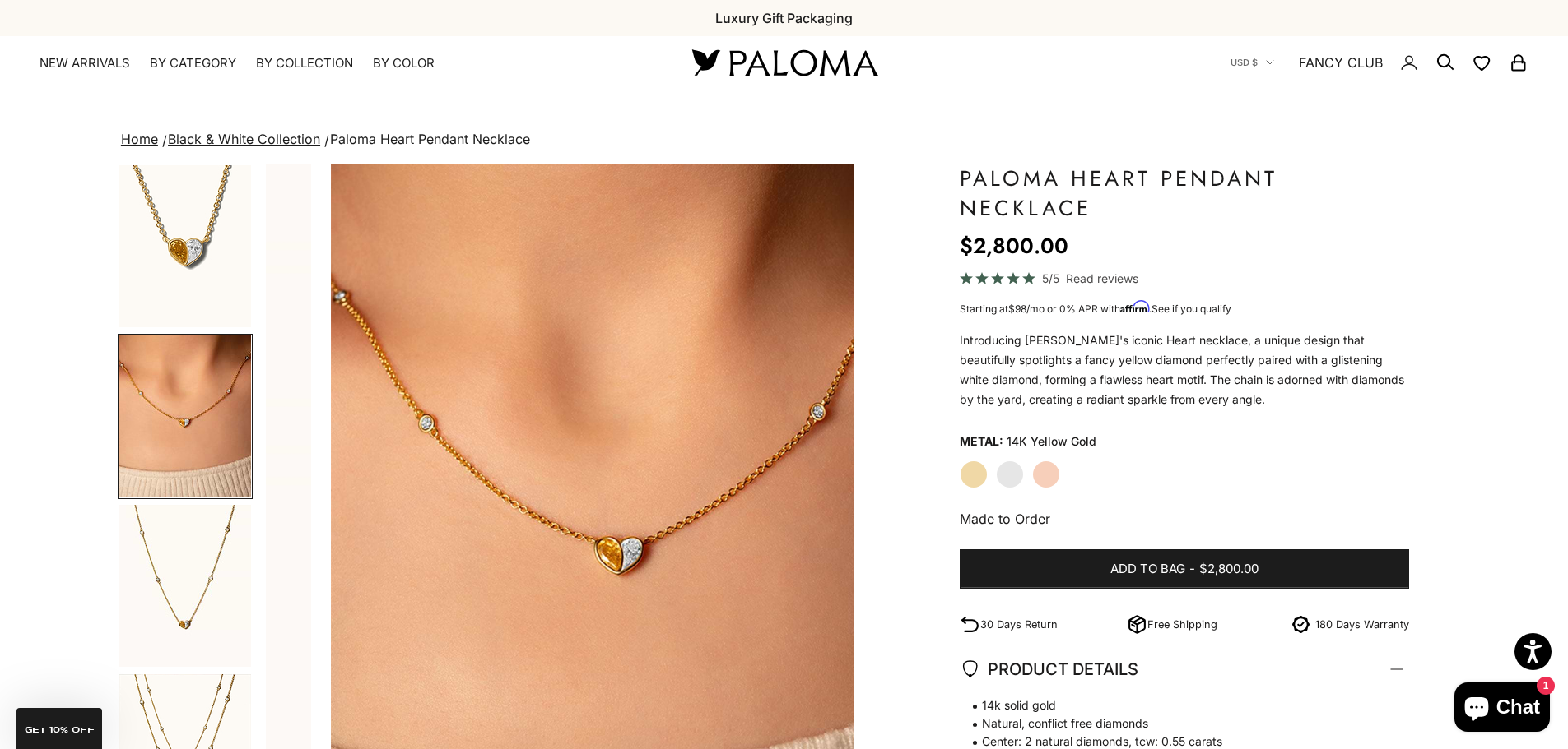
scroll to position [0, 609]
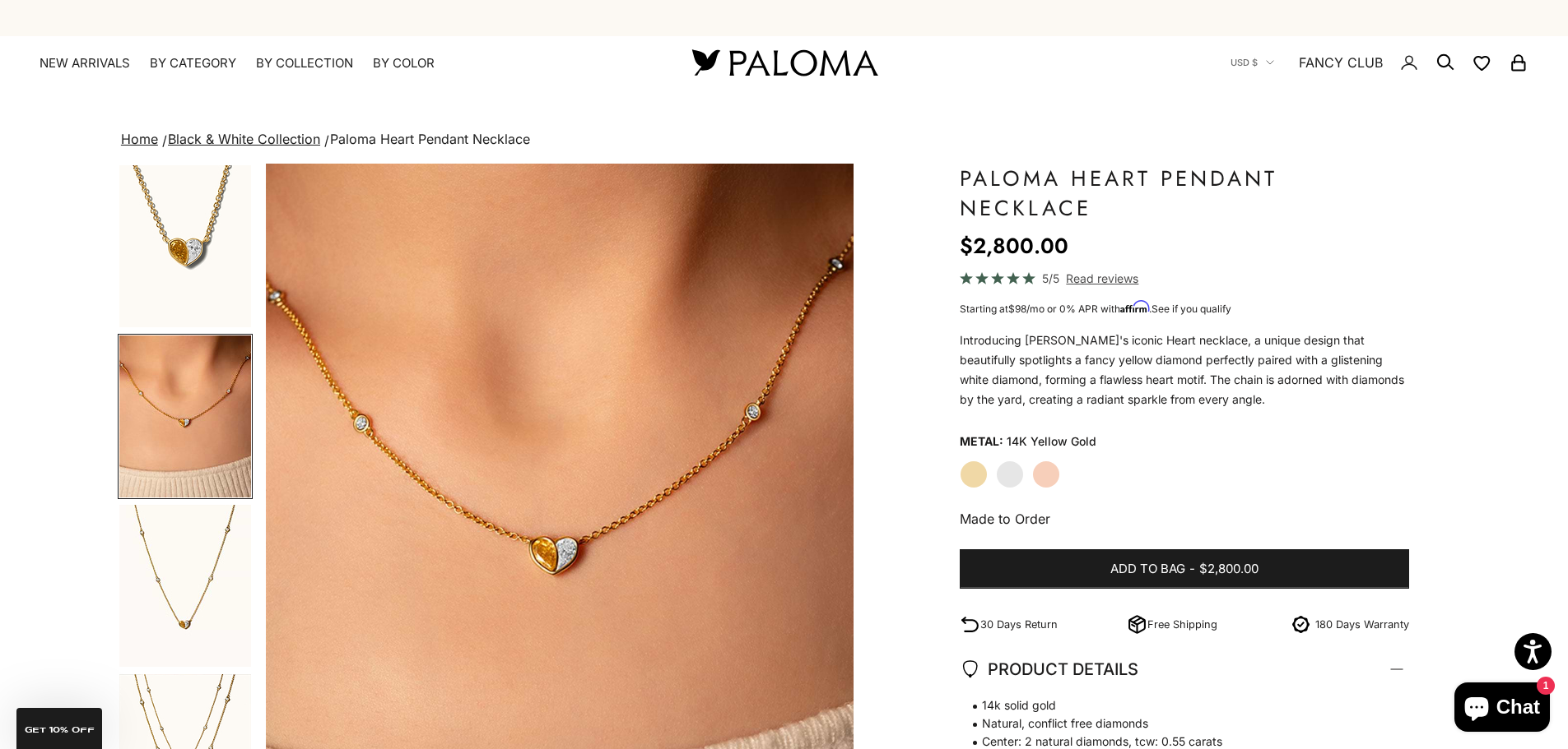
click at [191, 427] on img "Go to item 4" at bounding box center [184, 417] width 132 height 162
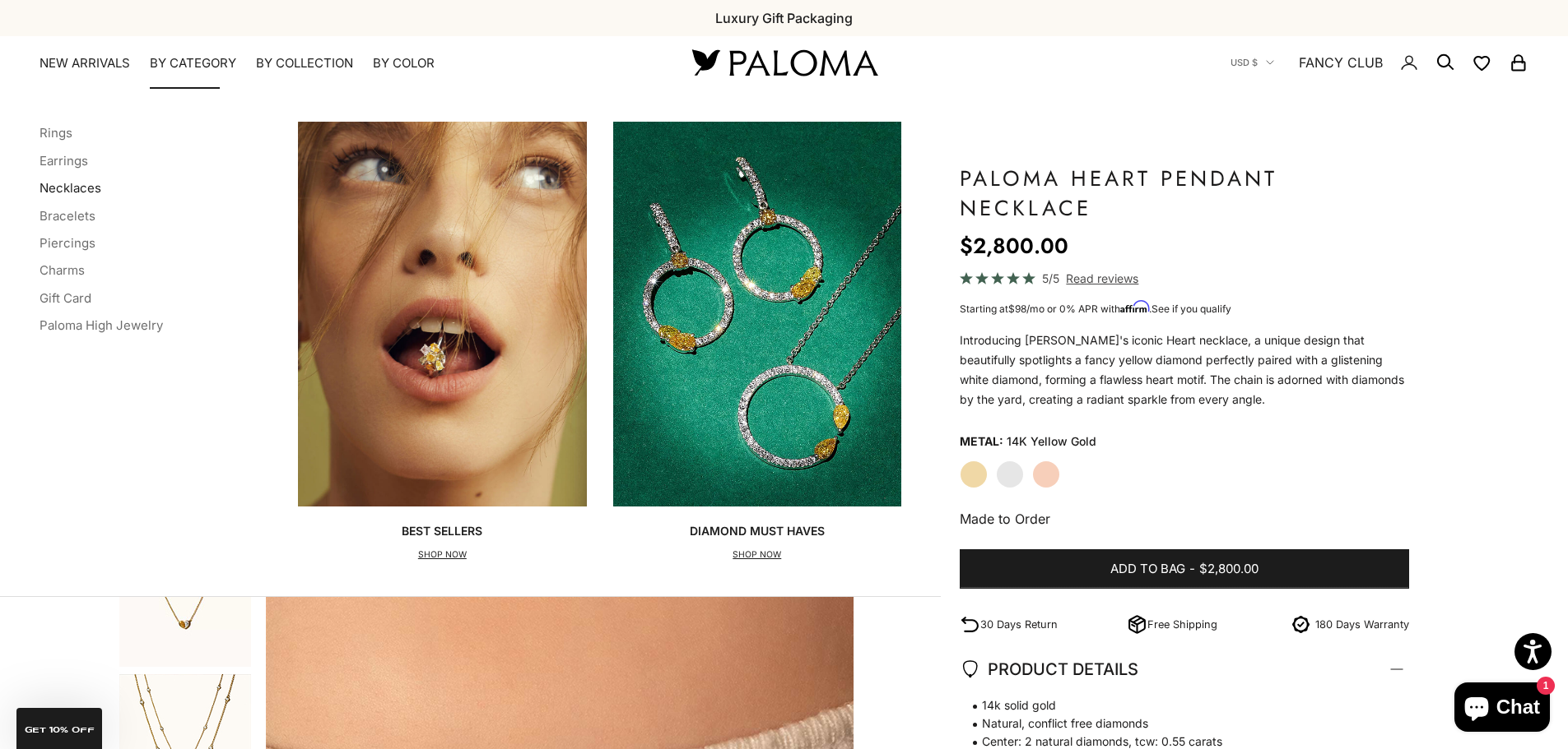
click at [82, 182] on link "Necklaces" at bounding box center [70, 188] width 61 height 16
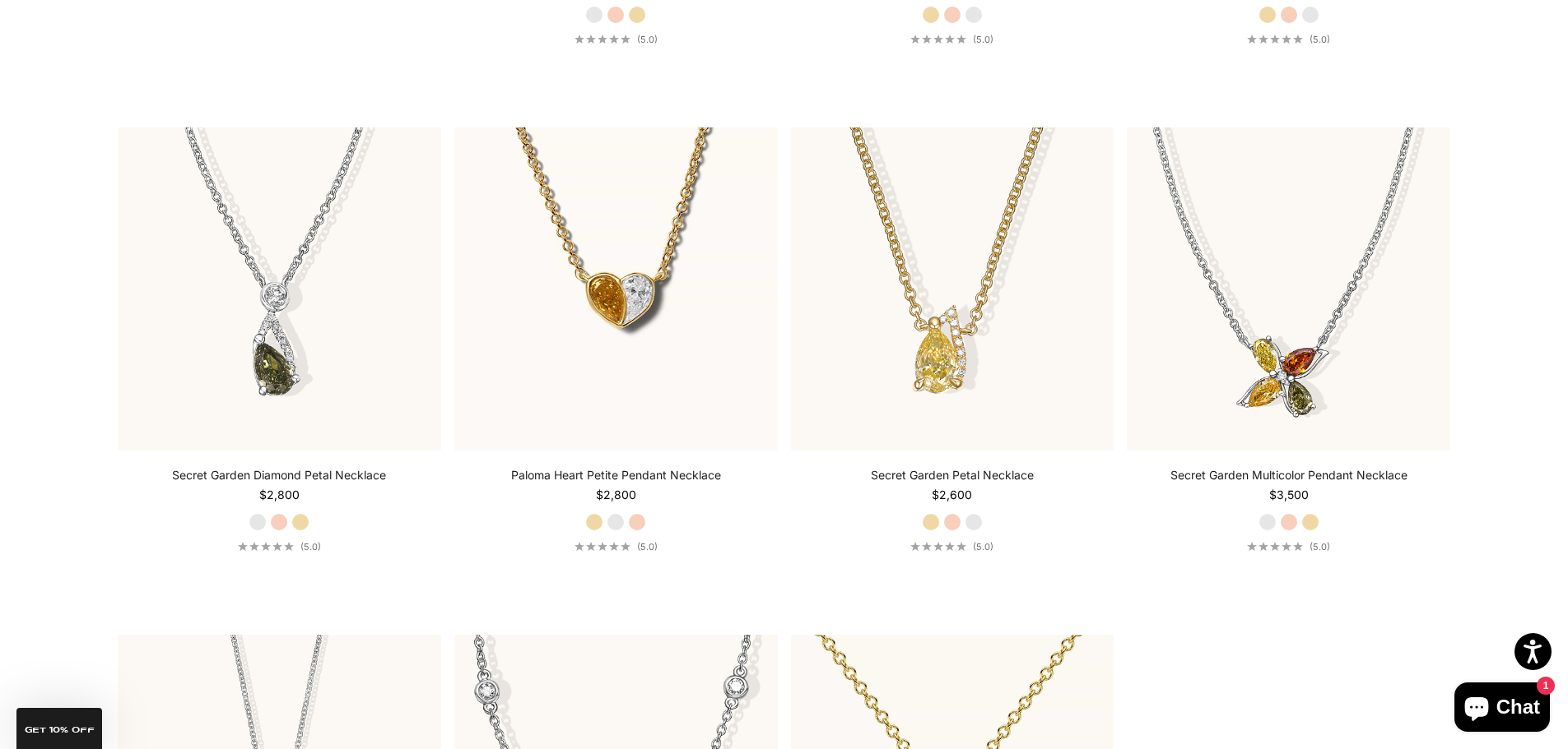
scroll to position [2622, 0]
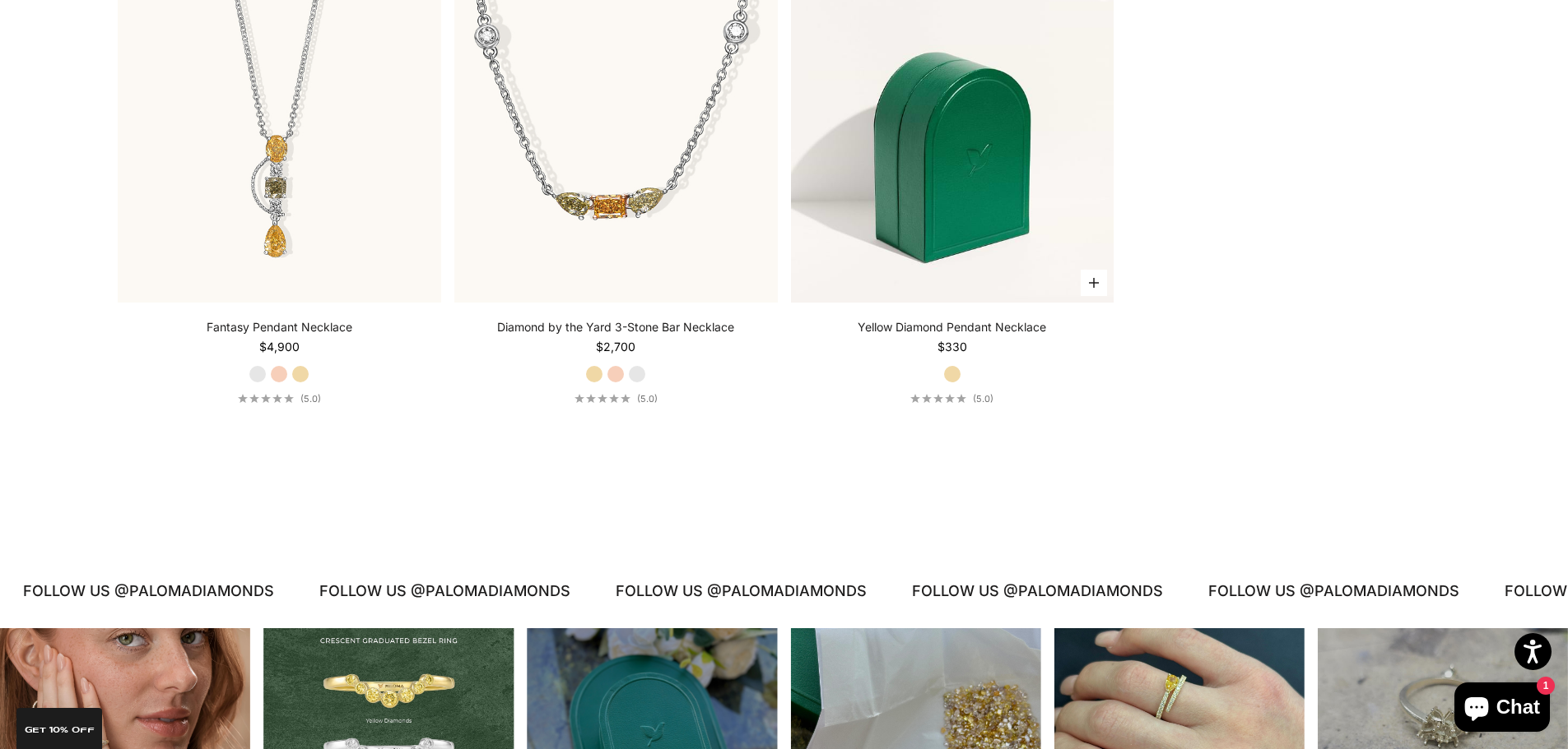
click at [952, 192] on img at bounding box center [952, 141] width 323 height 323
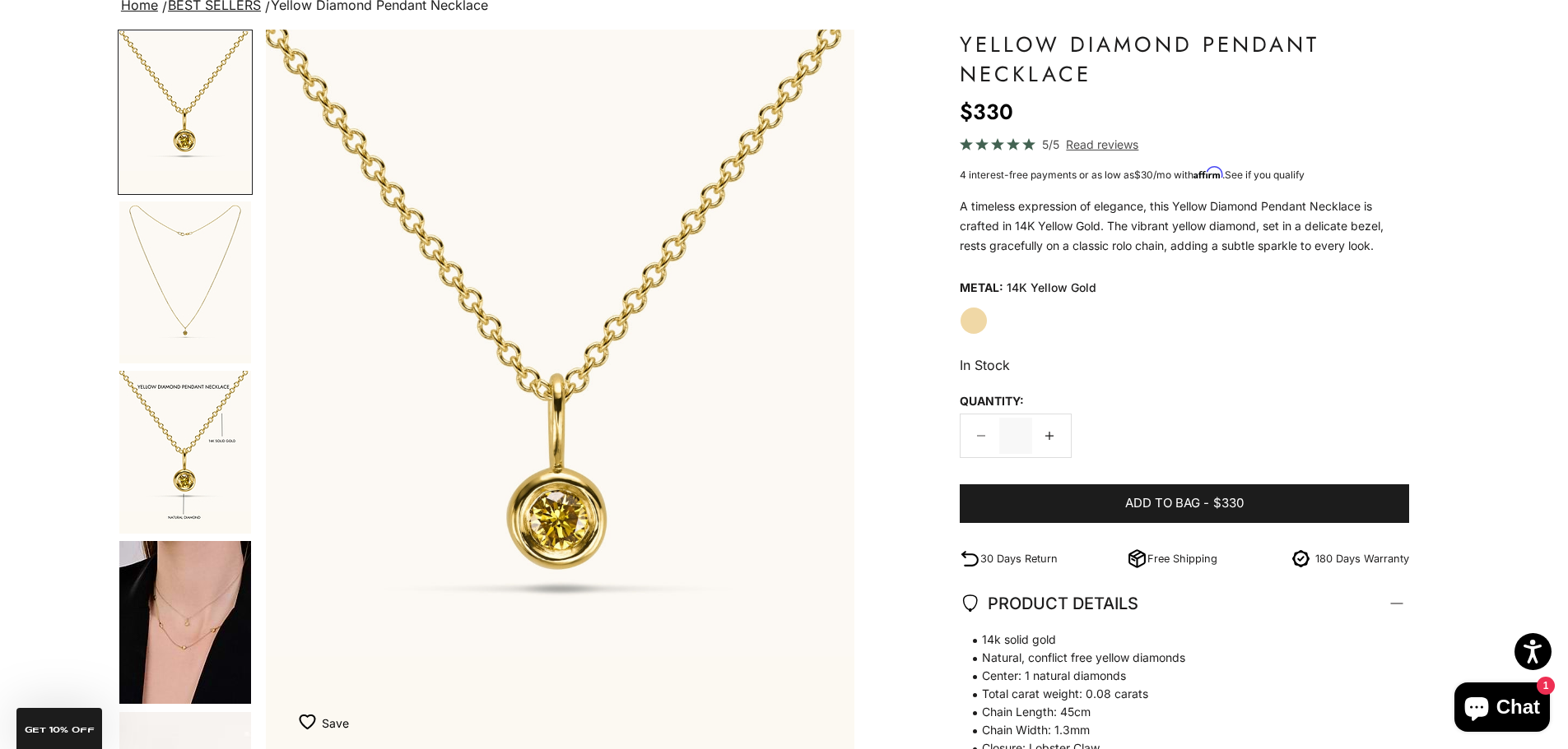
scroll to position [154, 0]
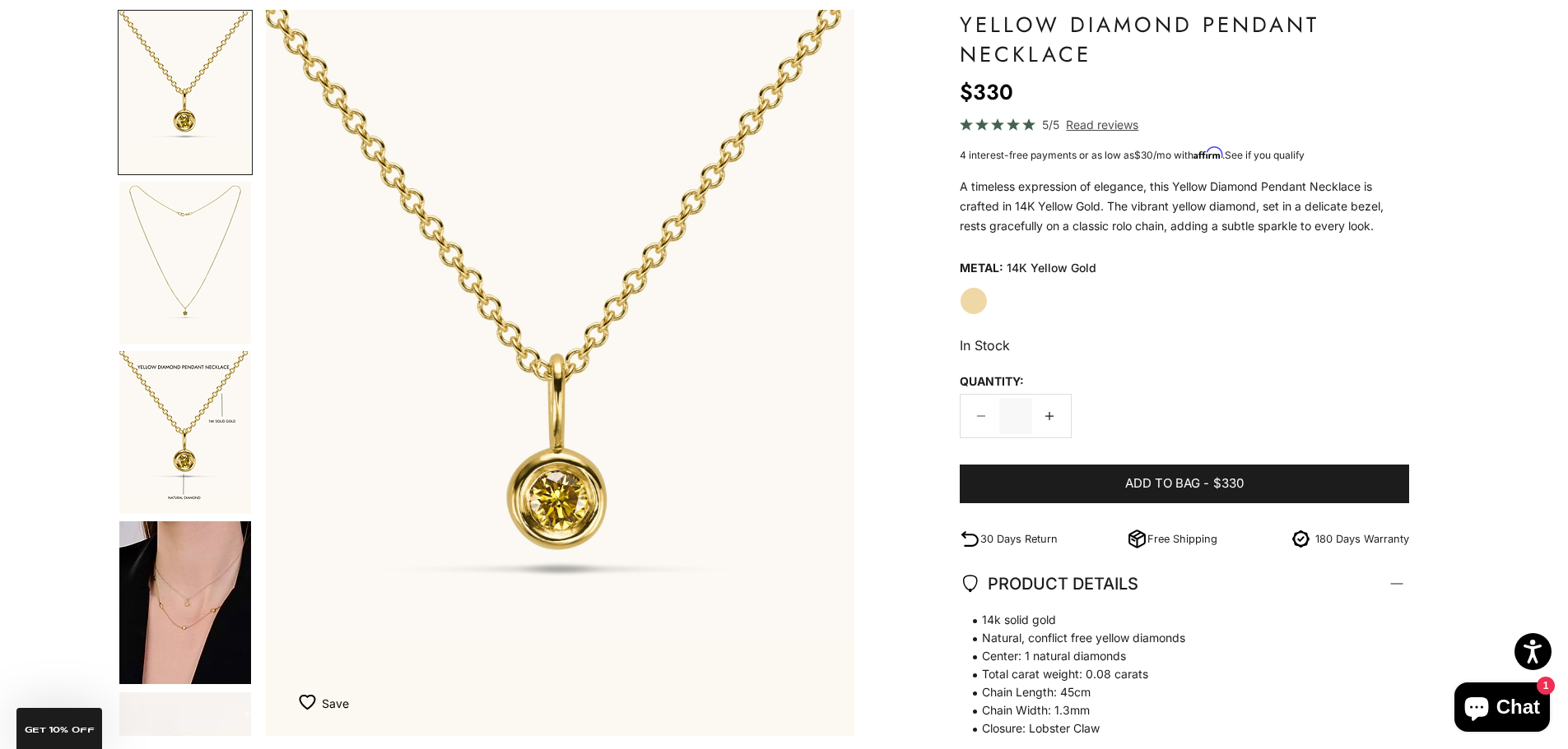
click at [179, 608] on img "Go to item 4" at bounding box center [184, 602] width 132 height 162
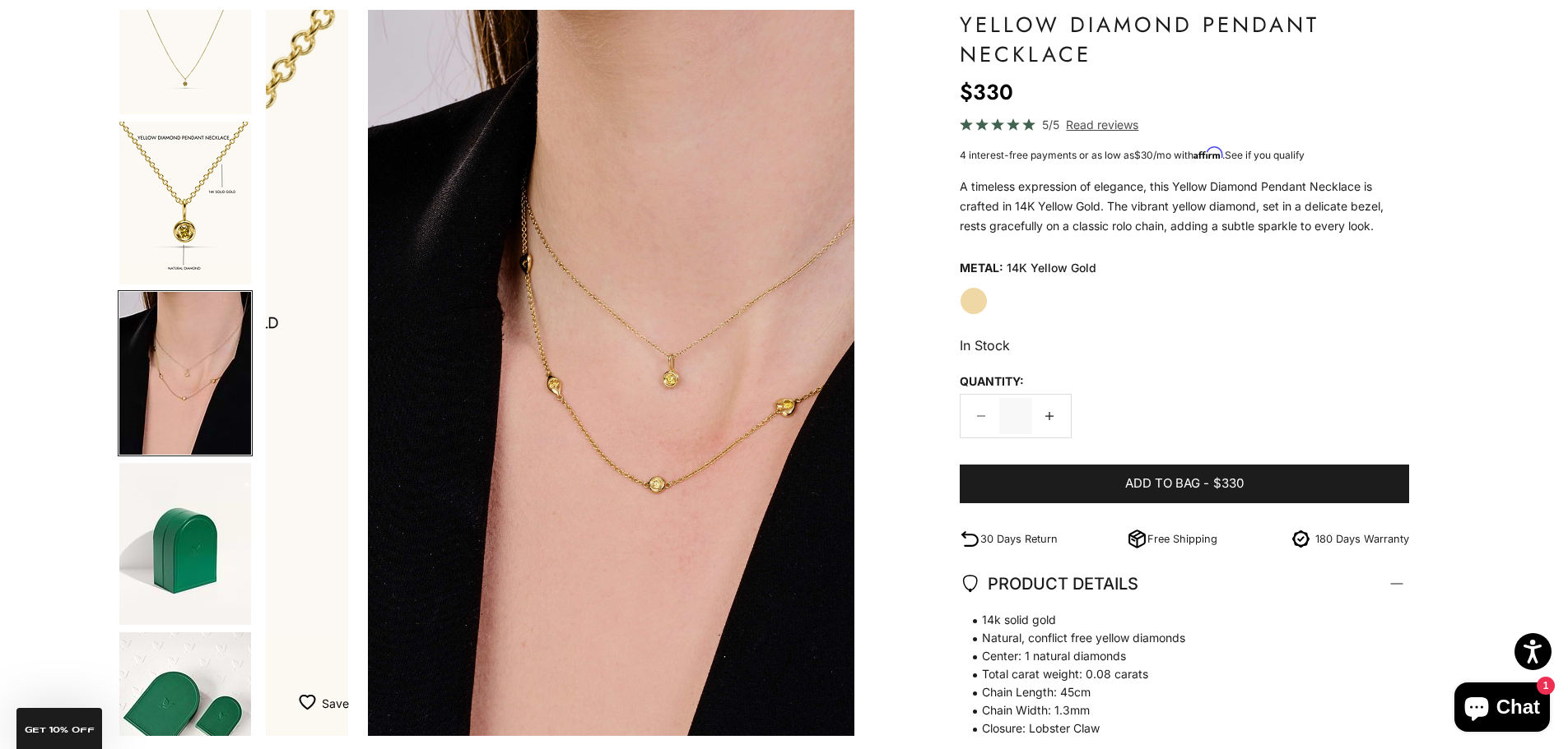
scroll to position [0, 1824]
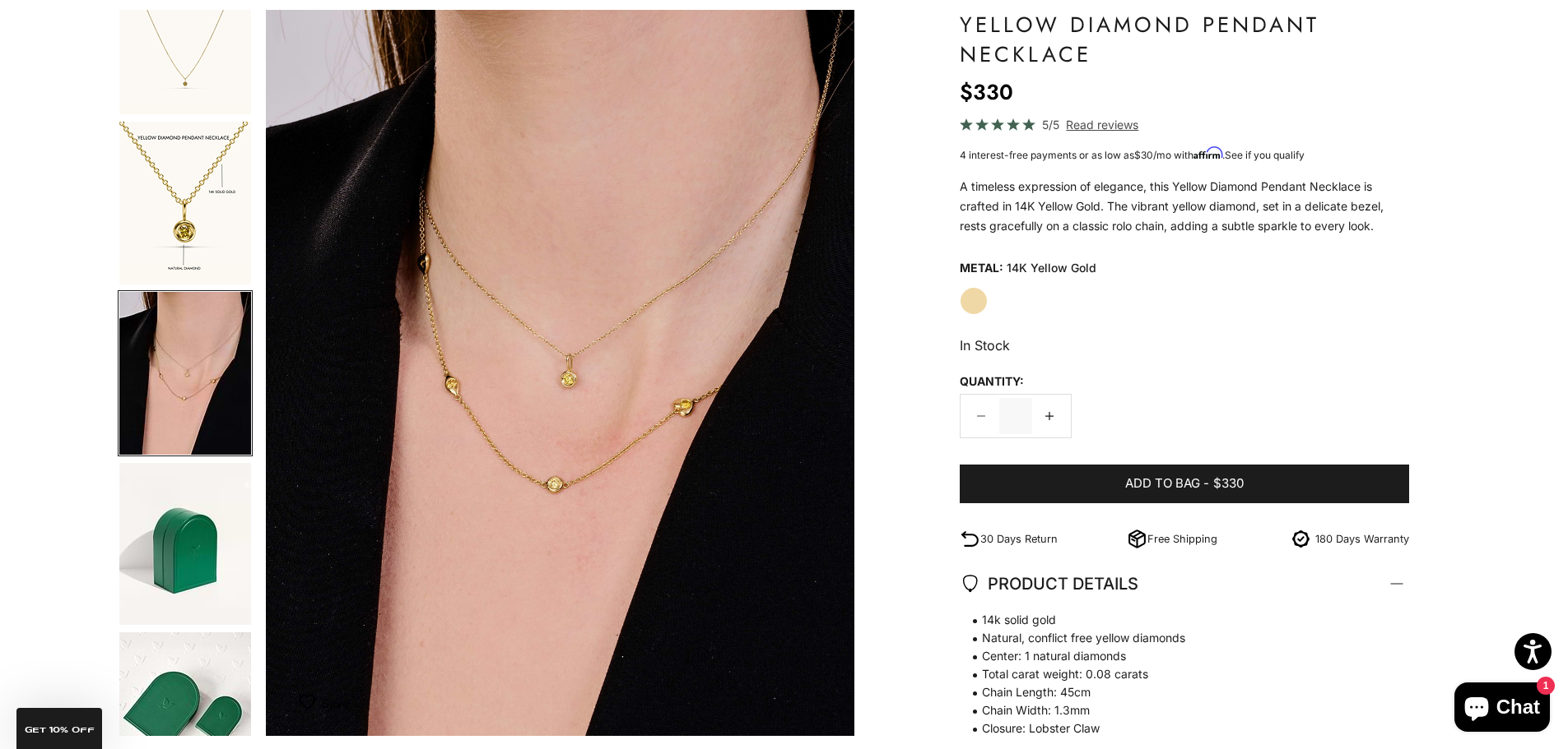
click at [225, 230] on img "Go to item 3" at bounding box center [184, 203] width 132 height 162
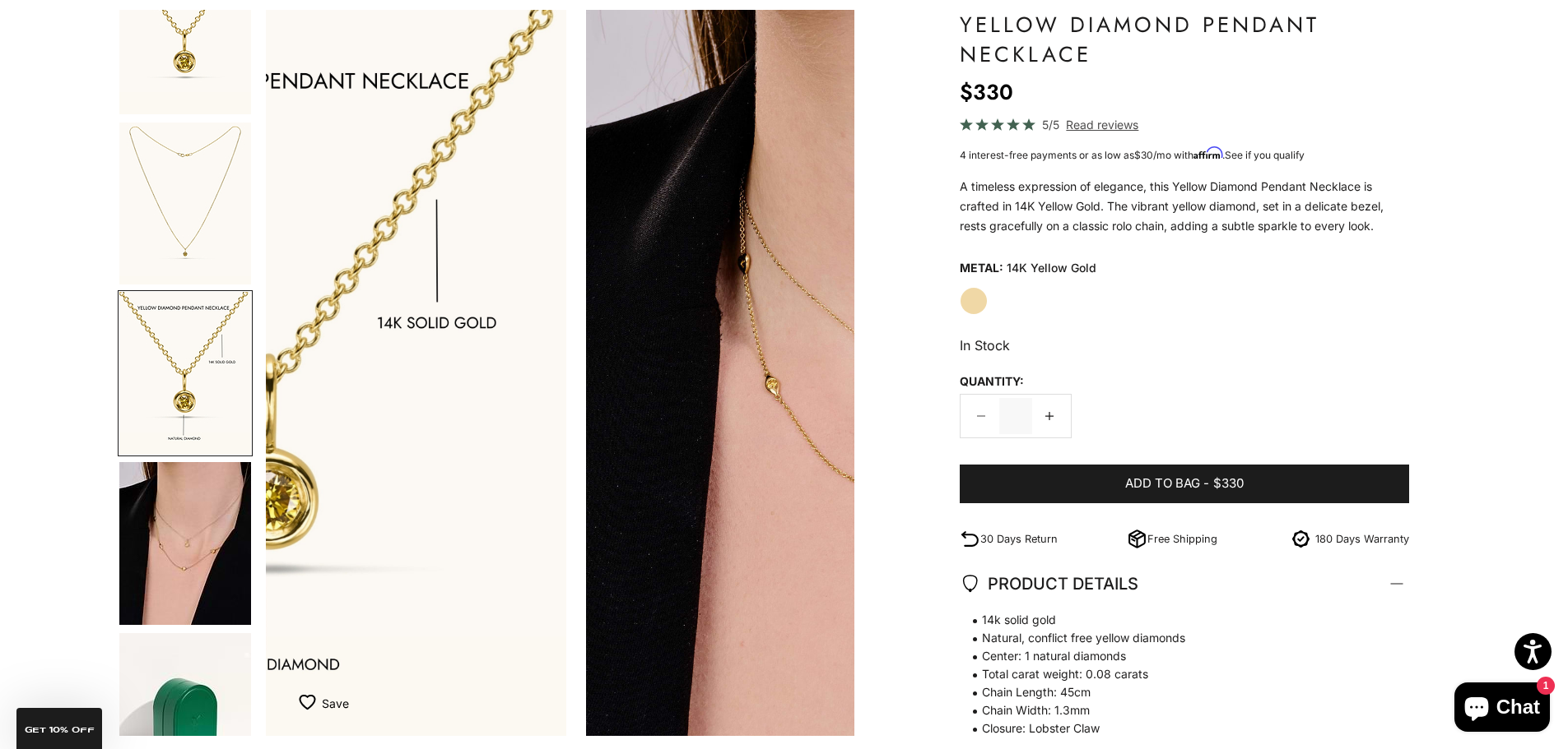
scroll to position [0, 1216]
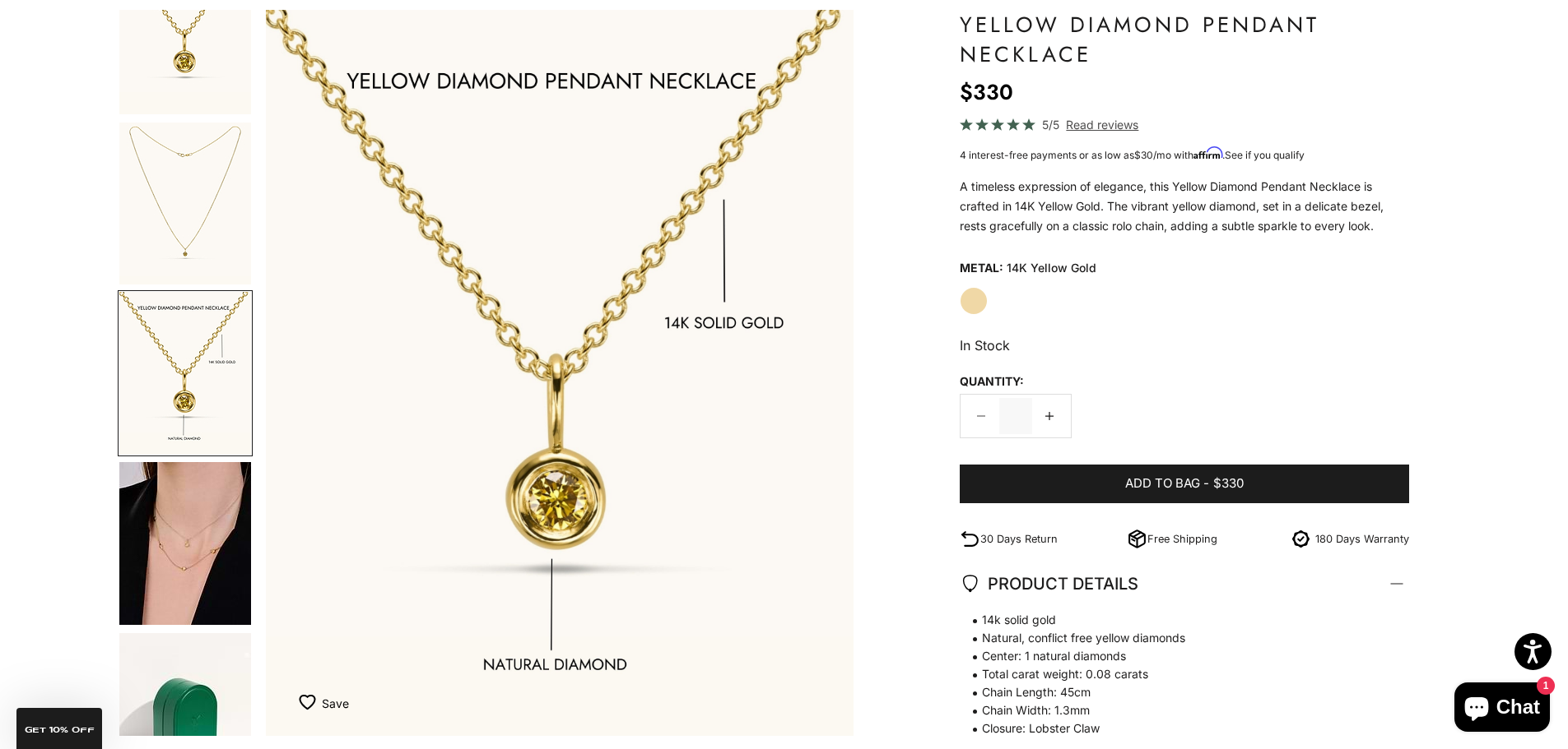
click at [179, 186] on img "Go to item 2" at bounding box center [184, 204] width 132 height 162
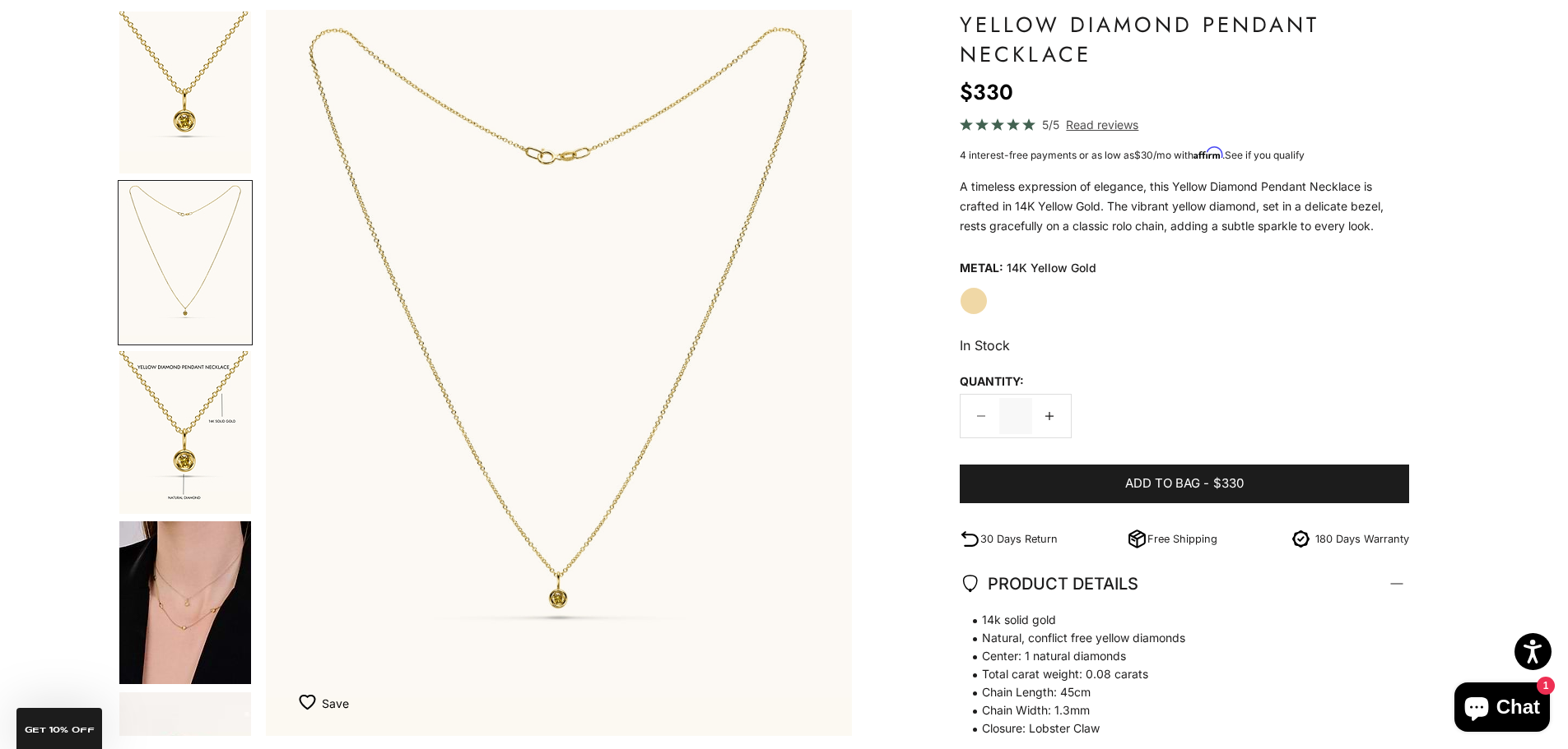
scroll to position [0, 609]
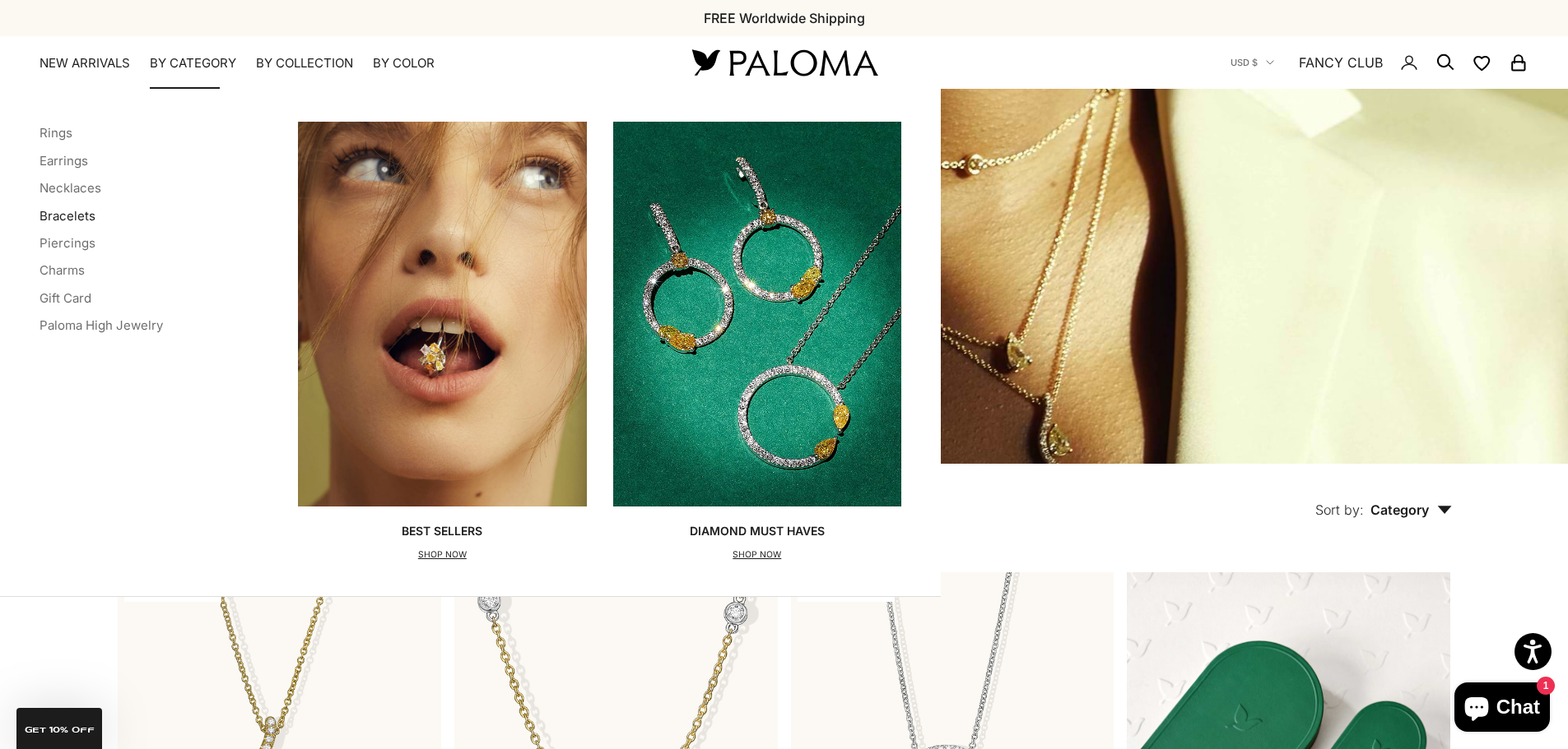
click at [66, 210] on link "Bracelets" at bounding box center [67, 216] width 56 height 16
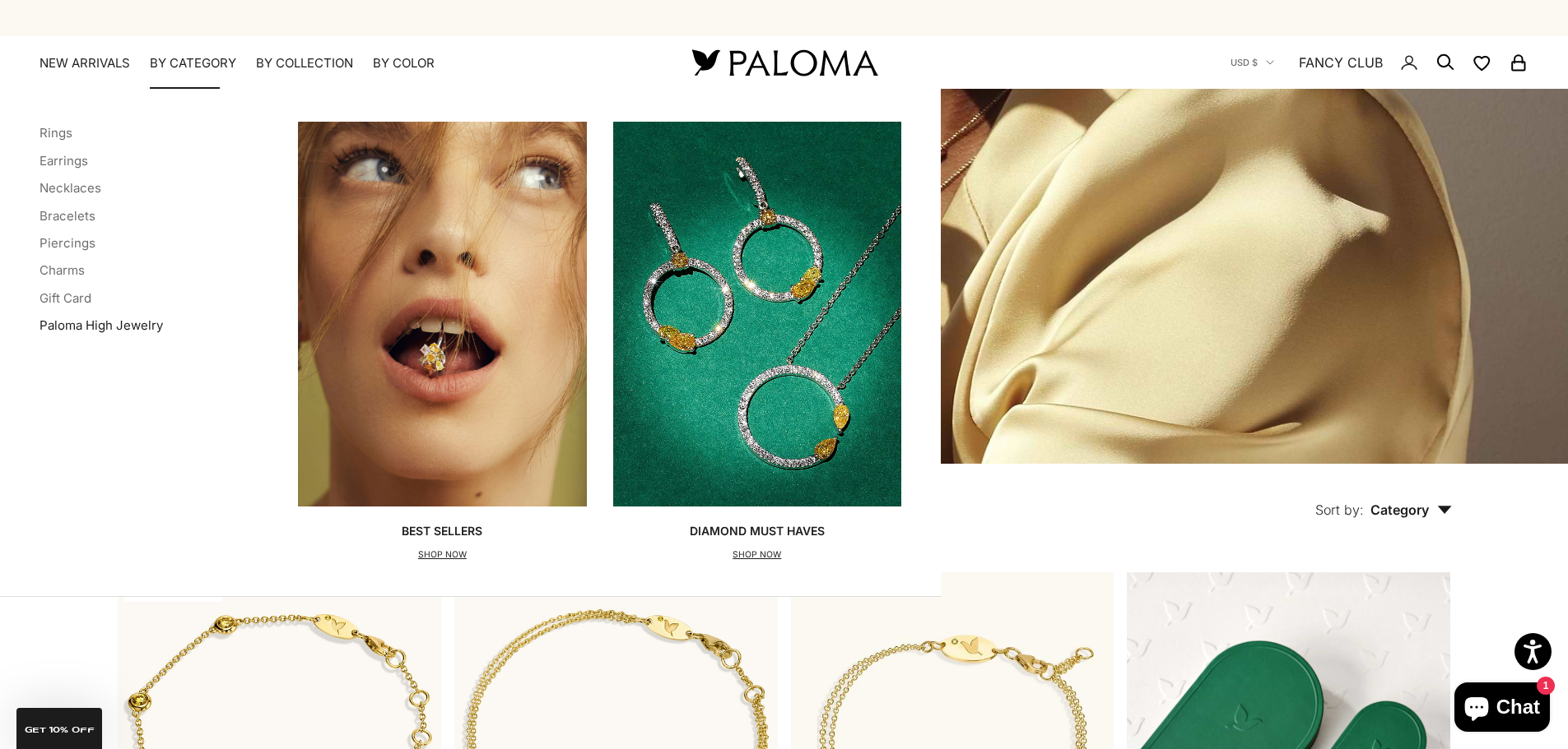
click at [87, 322] on link "Paloma High Jewelry" at bounding box center [101, 326] width 124 height 16
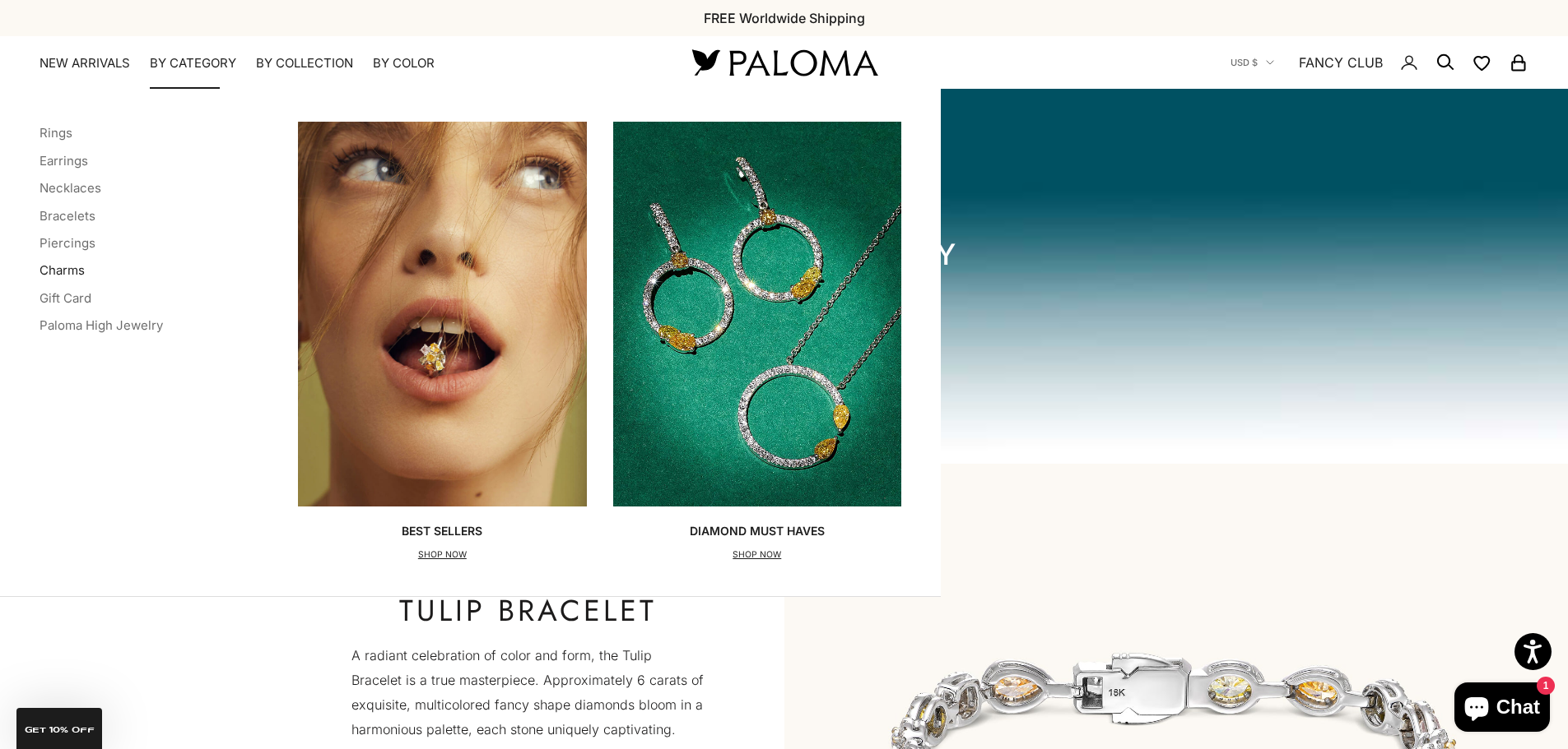
click at [69, 265] on link "Charms" at bounding box center [62, 270] width 46 height 16
